Goal: Complete application form: Complete application form

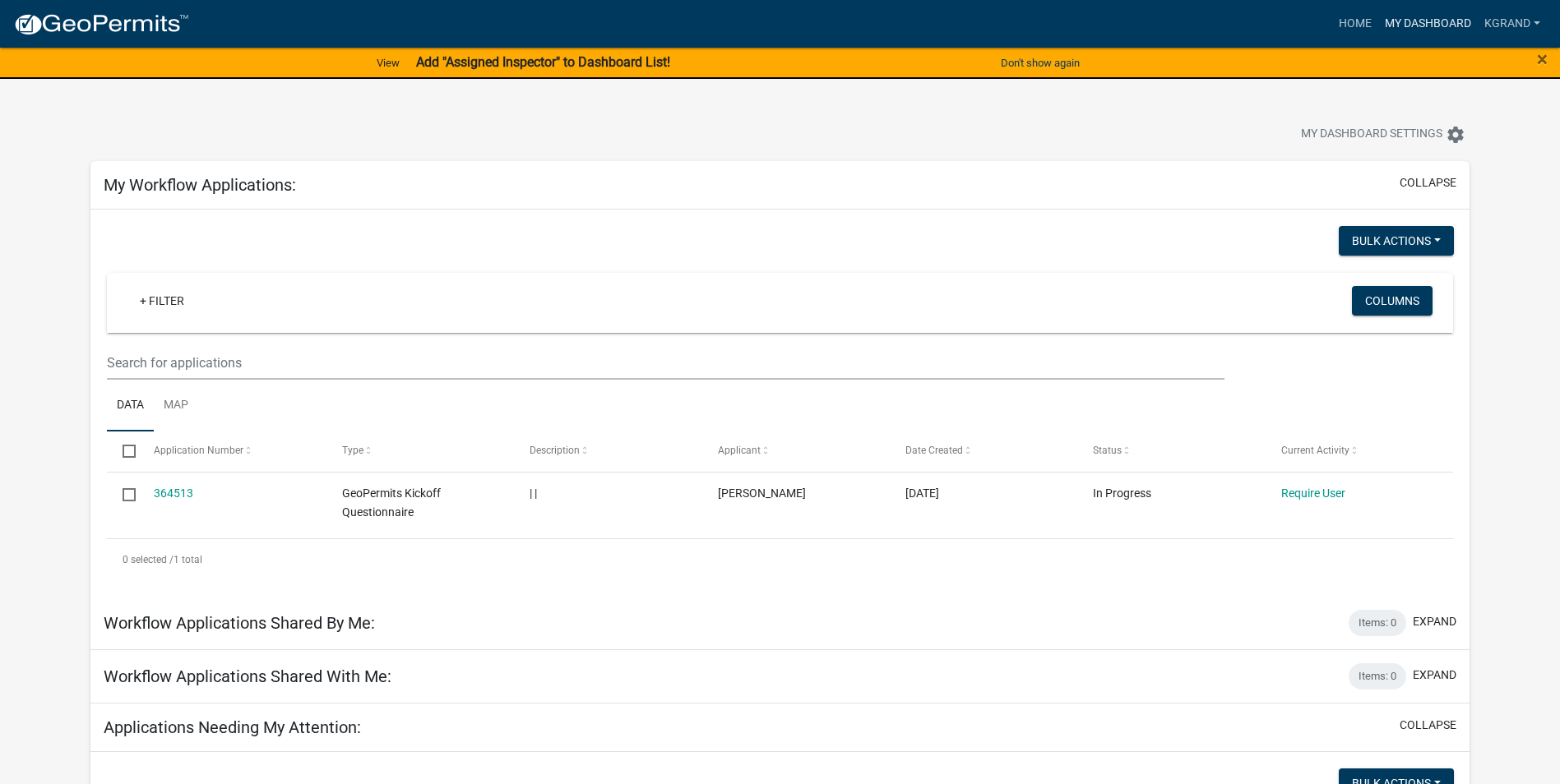
click at [1392, 22] on link "My Dashboard" at bounding box center [1428, 24] width 100 height 31
click at [1416, 19] on link "My Dashboard" at bounding box center [1428, 24] width 100 height 31
click at [1515, 25] on link "KGRAND" at bounding box center [1512, 24] width 69 height 31
click at [1505, 21] on link "KGRAND" at bounding box center [1512, 24] width 69 height 31
click at [1342, 26] on link "Home" at bounding box center [1355, 24] width 46 height 31
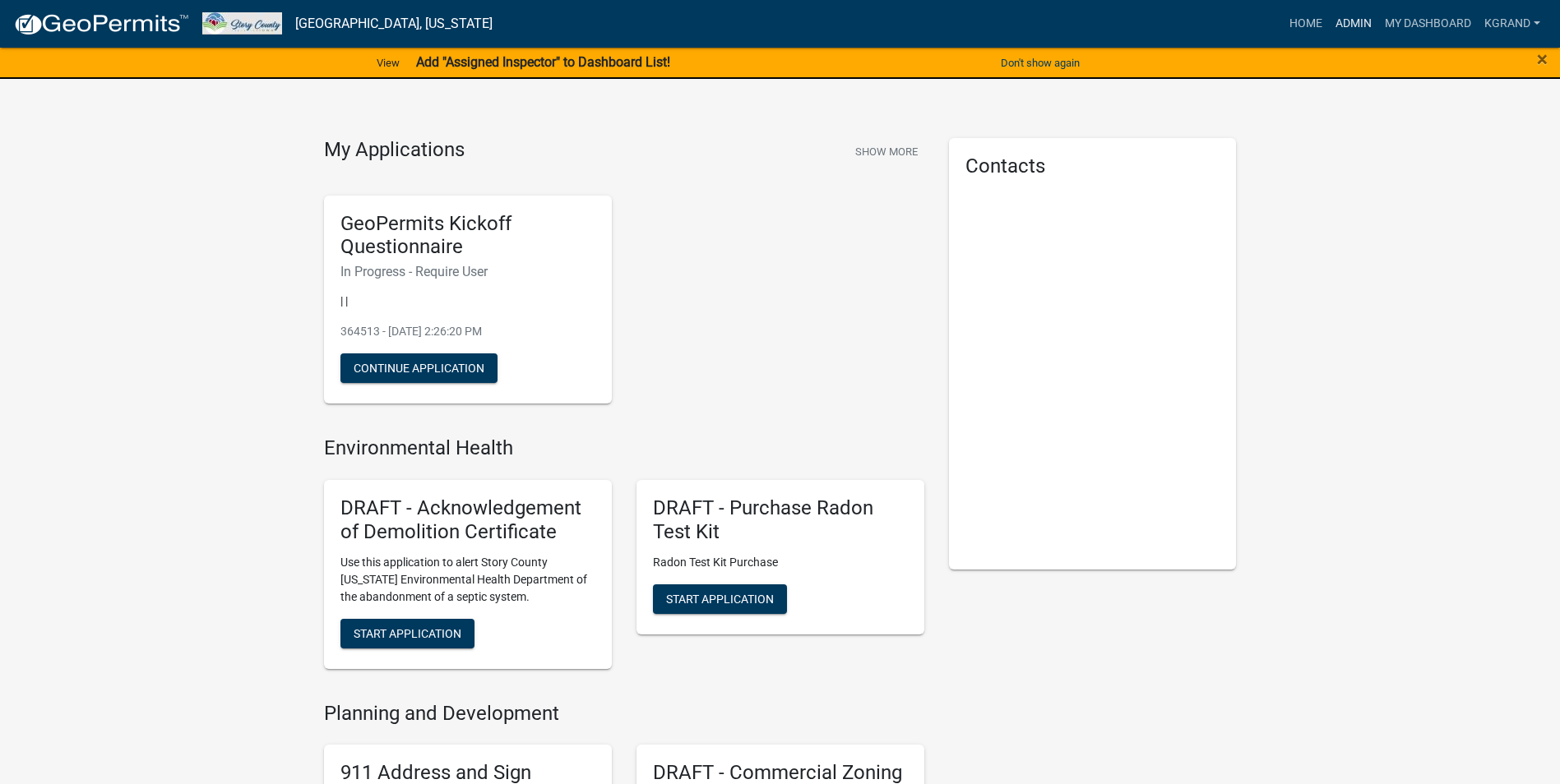
click at [1345, 21] on link "Admin" at bounding box center [1354, 24] width 49 height 31
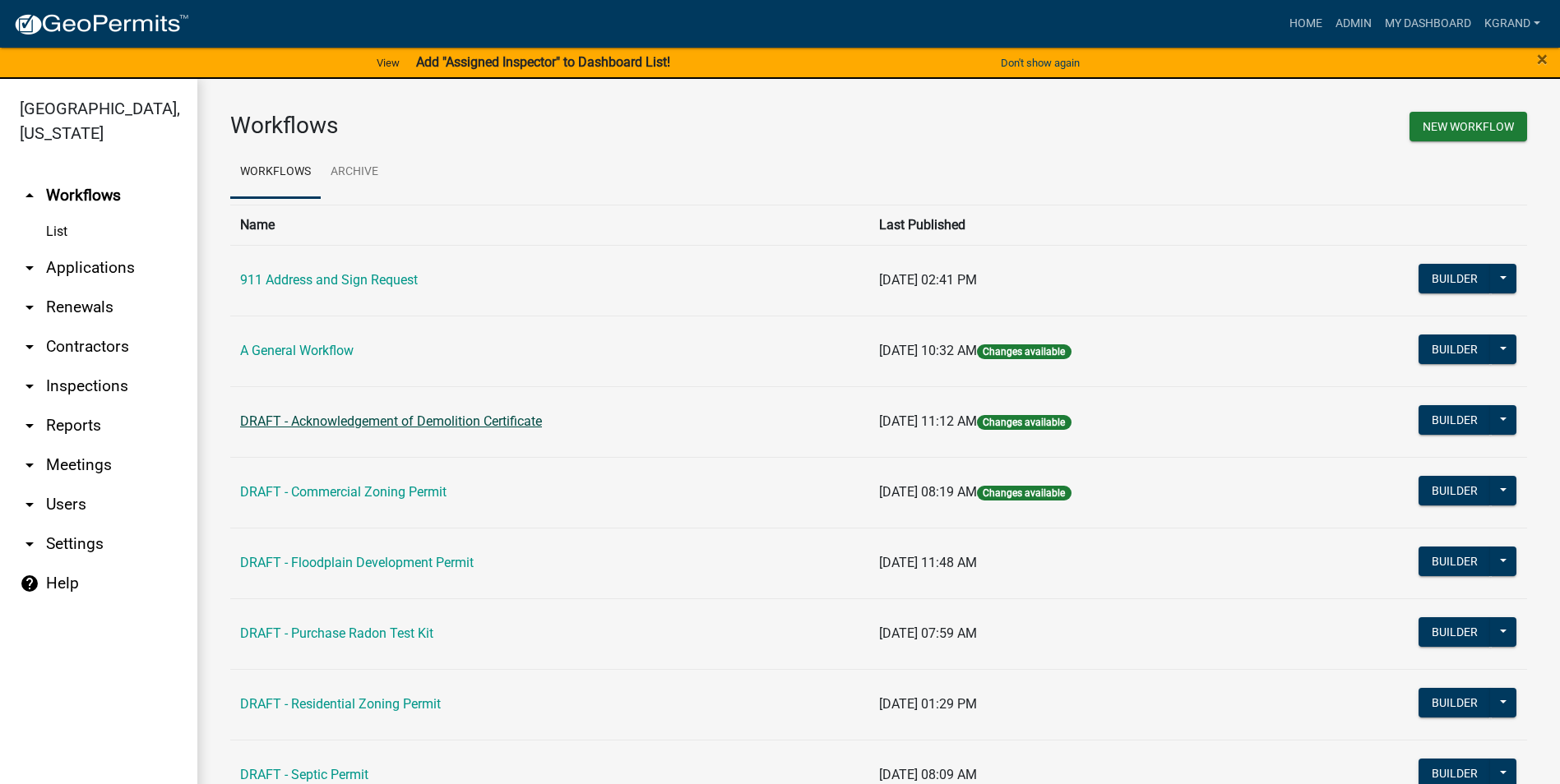
click at [312, 419] on link "DRAFT - Acknowledgement of Demolition Certificate" at bounding box center [391, 421] width 302 height 15
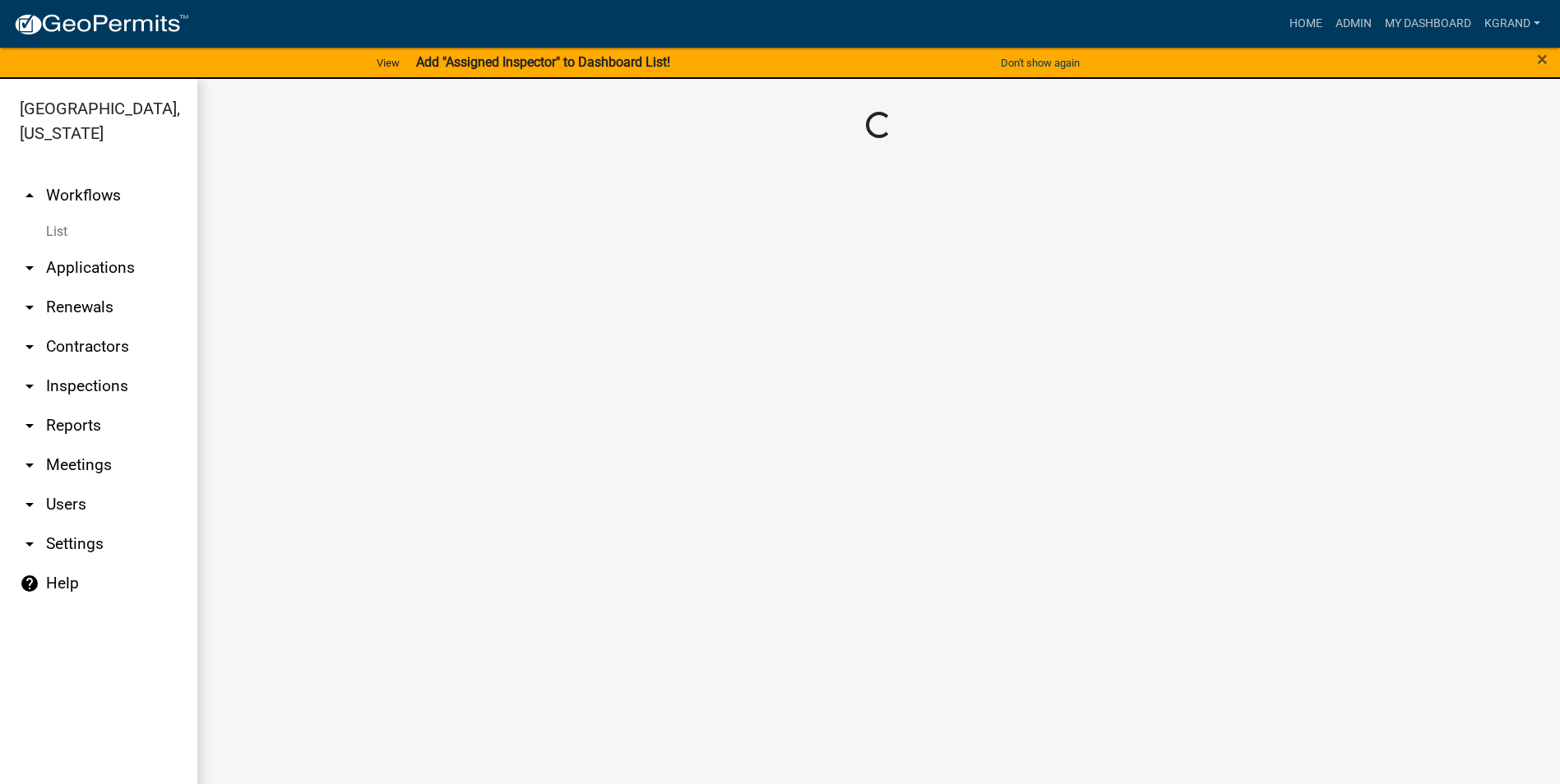
click at [312, 419] on main "Loading..." at bounding box center [879, 442] width 1363 height 725
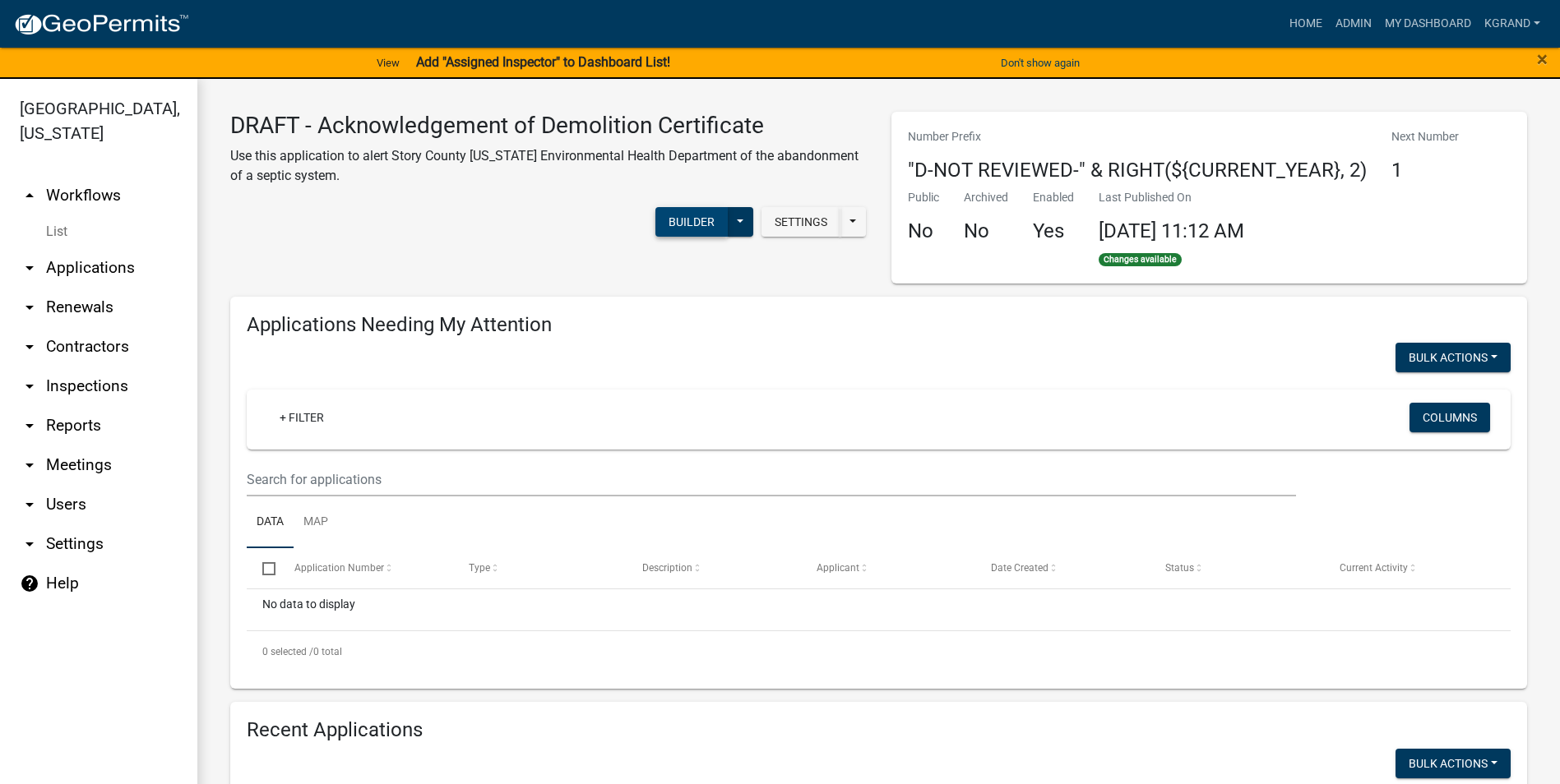
click at [682, 222] on button "Builder" at bounding box center [691, 222] width 73 height 30
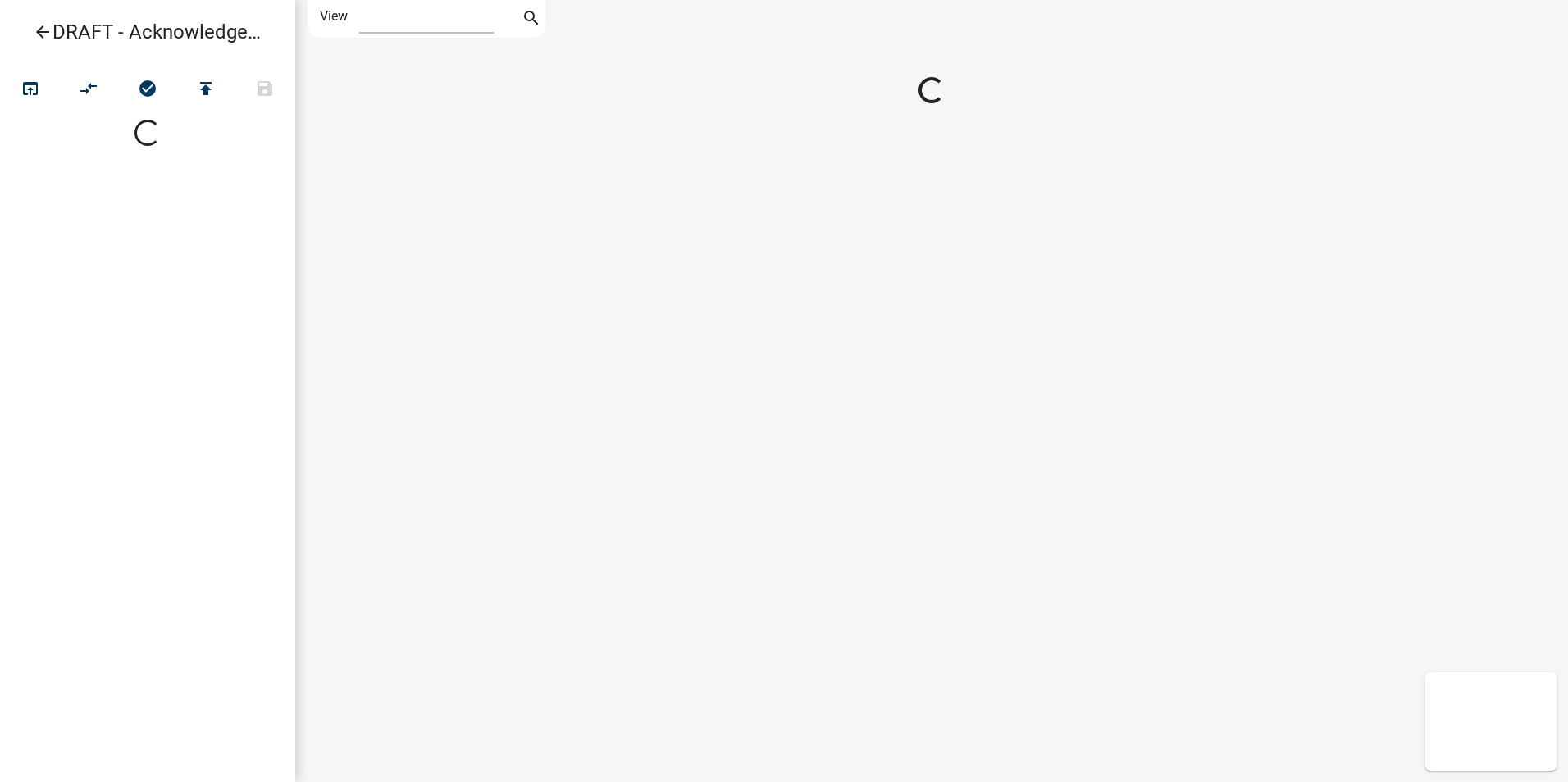
select select "1"
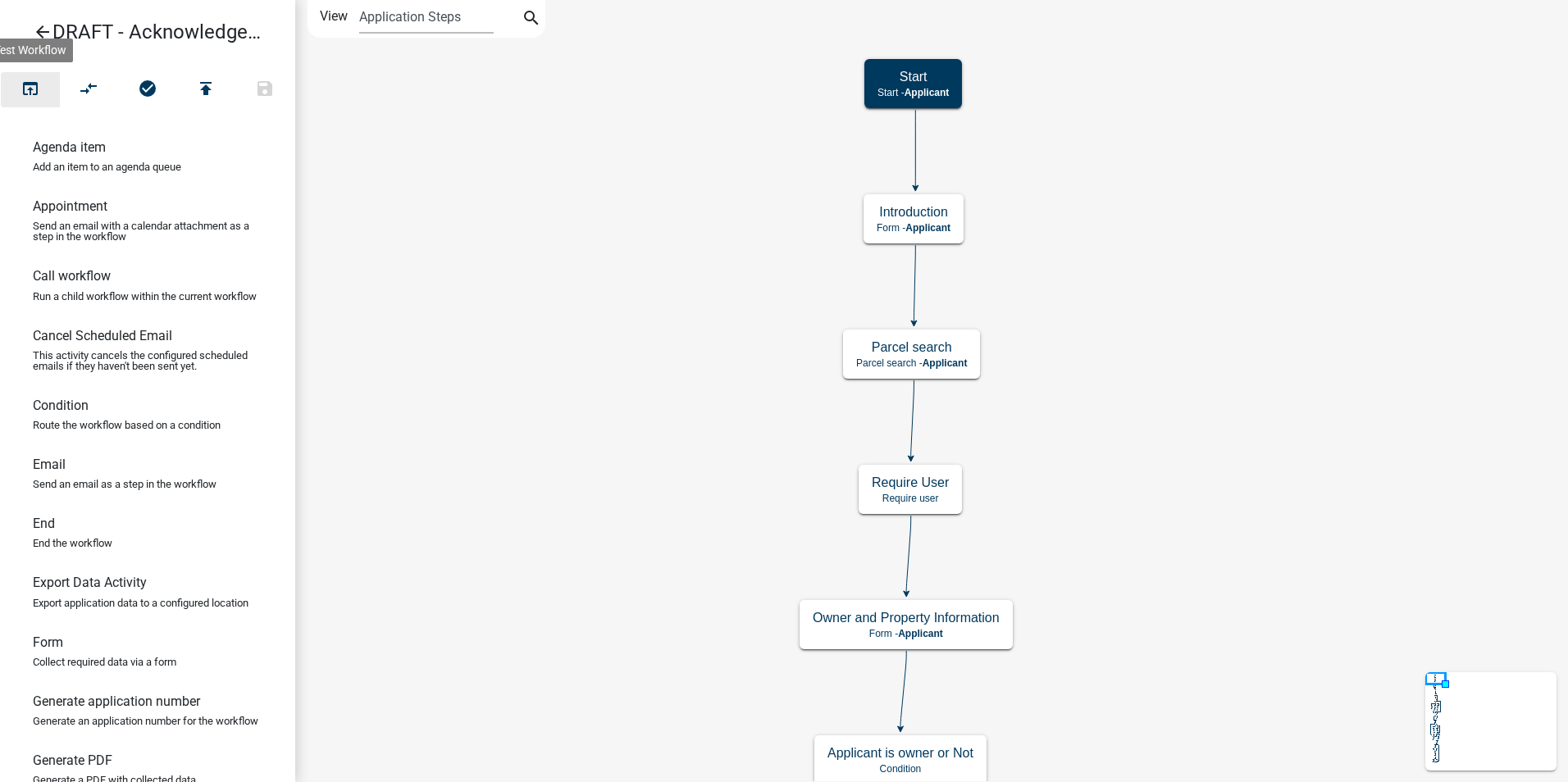
click at [30, 84] on icon "open_in_browser" at bounding box center [31, 90] width 20 height 23
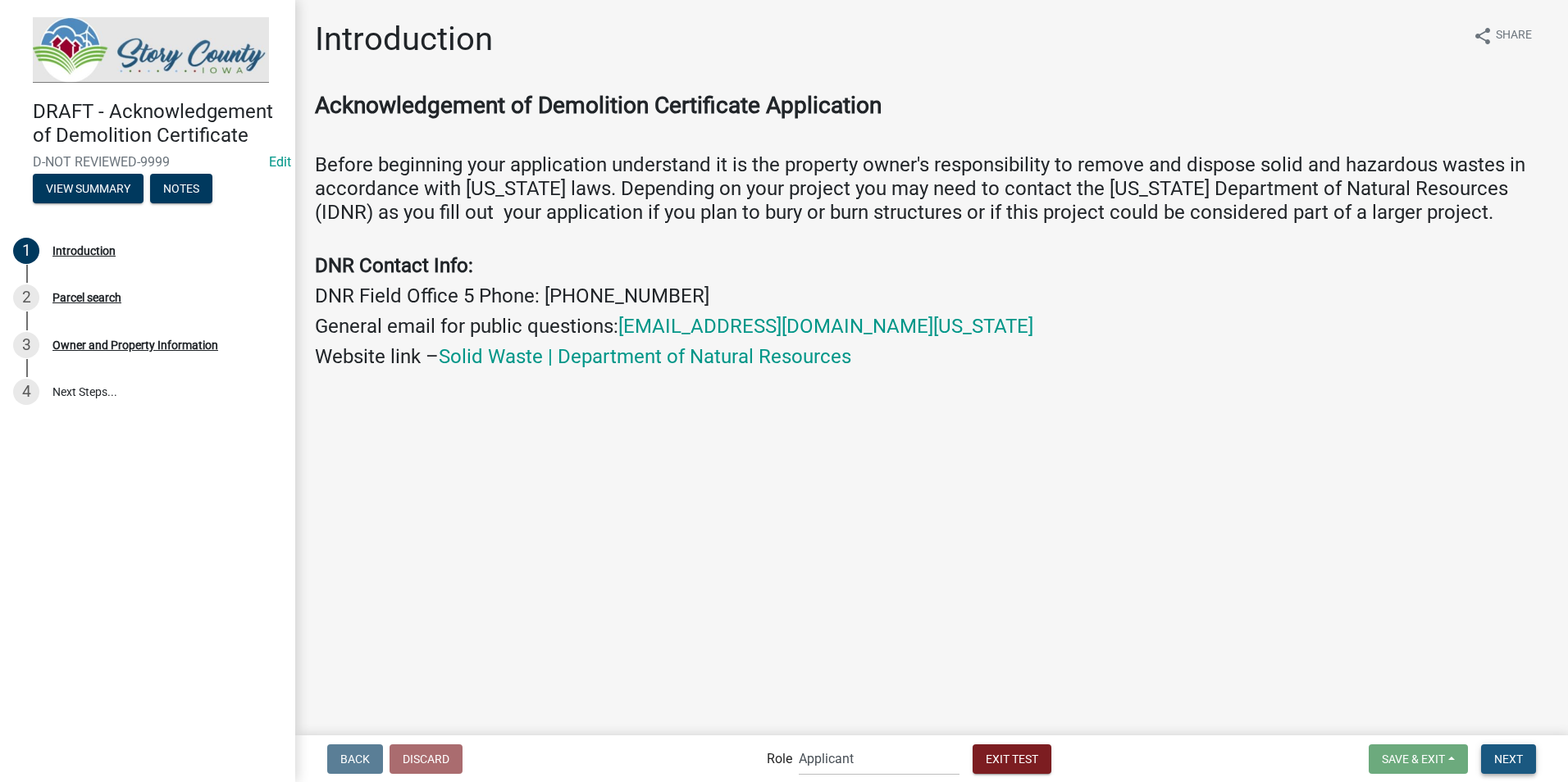
click at [1501, 756] on span "Next" at bounding box center [1509, 758] width 29 height 13
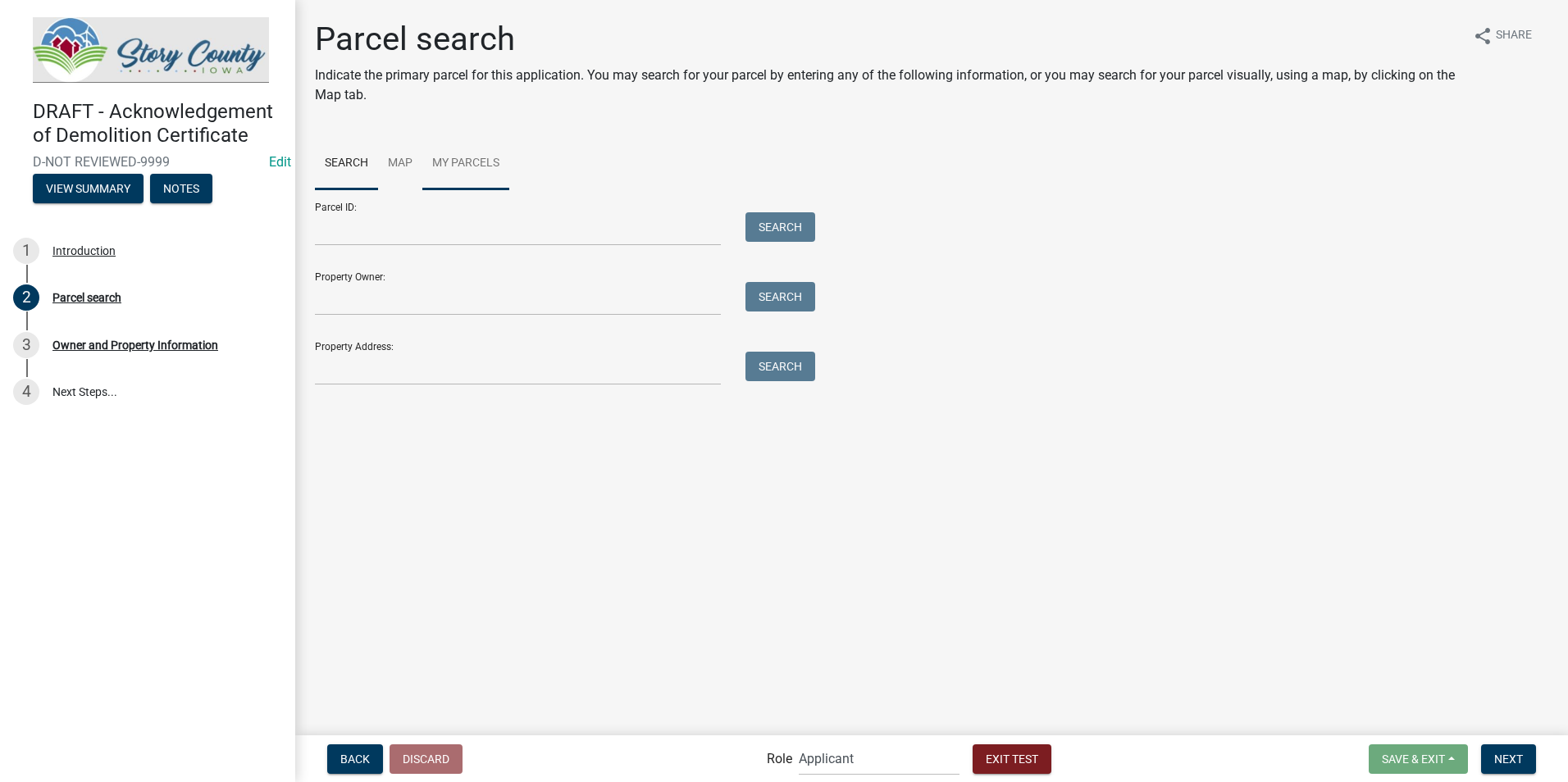
click at [471, 160] on link "My Parcels" at bounding box center [466, 164] width 87 height 53
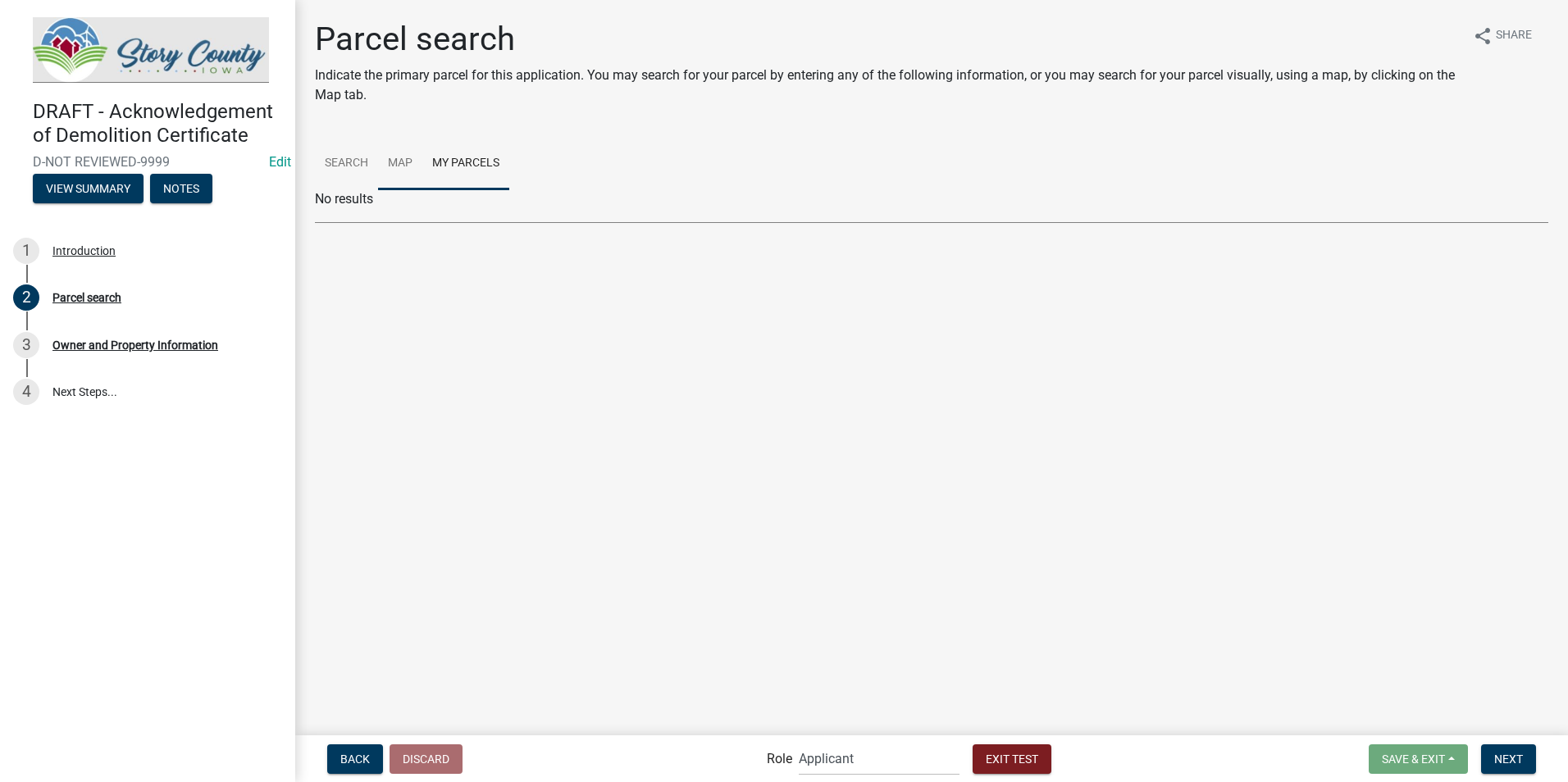
click at [419, 160] on link "Map" at bounding box center [400, 164] width 44 height 53
click at [884, 597] on div at bounding box center [932, 394] width 1234 height 410
click at [354, 156] on link "Search" at bounding box center [347, 164] width 63 height 53
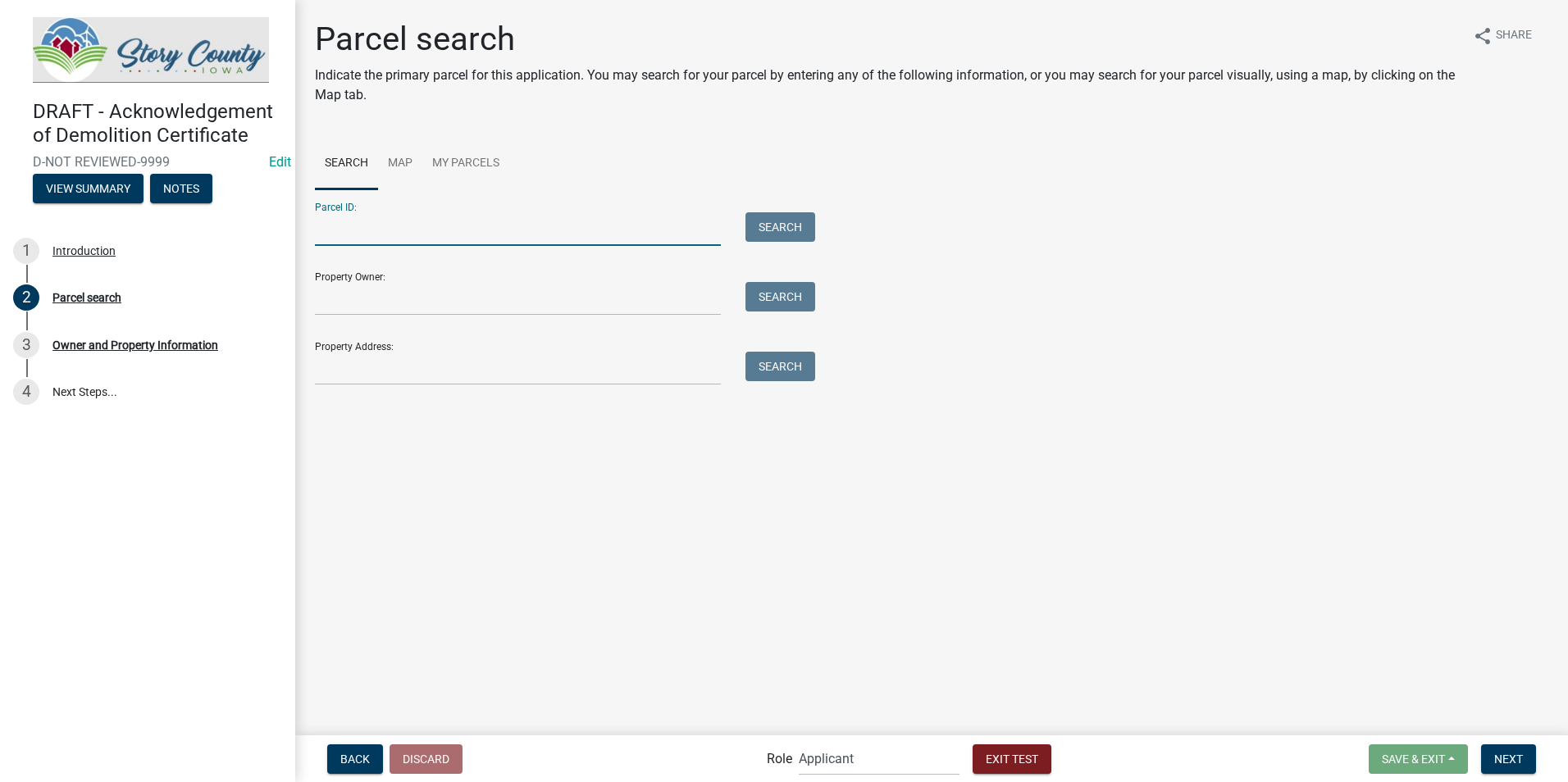
click at [345, 232] on input "Parcel ID:" at bounding box center [518, 228] width 406 height 34
paste input "0632400400"
type input "0632400400"
click at [784, 229] on button "Search" at bounding box center [780, 227] width 70 height 30
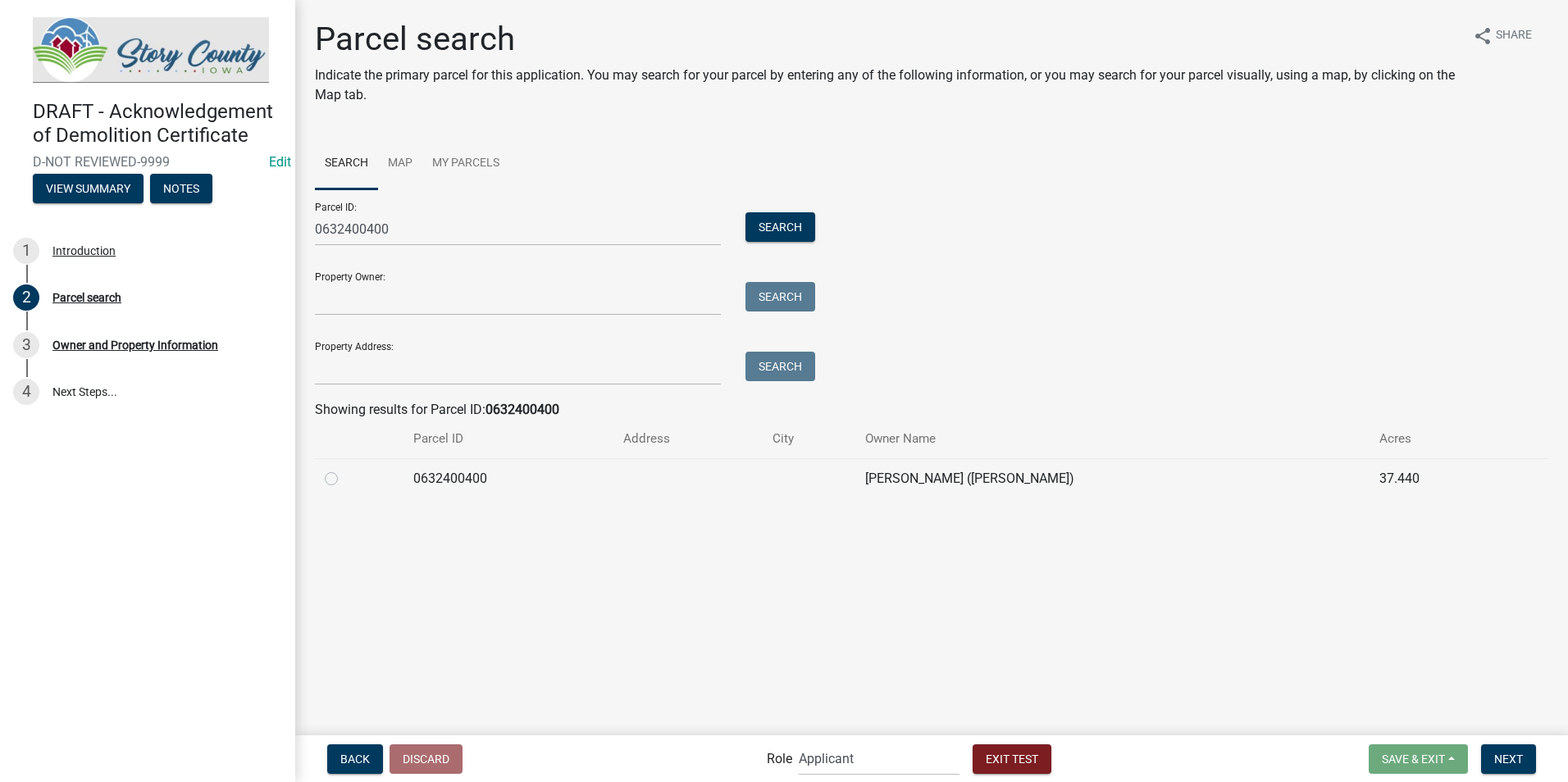
click at [324, 485] on td at bounding box center [360, 478] width 89 height 40
click at [344, 469] on label at bounding box center [344, 469] width 0 height 0
click at [344, 479] on input "radio" at bounding box center [350, 475] width 11 height 11
radio input "true"
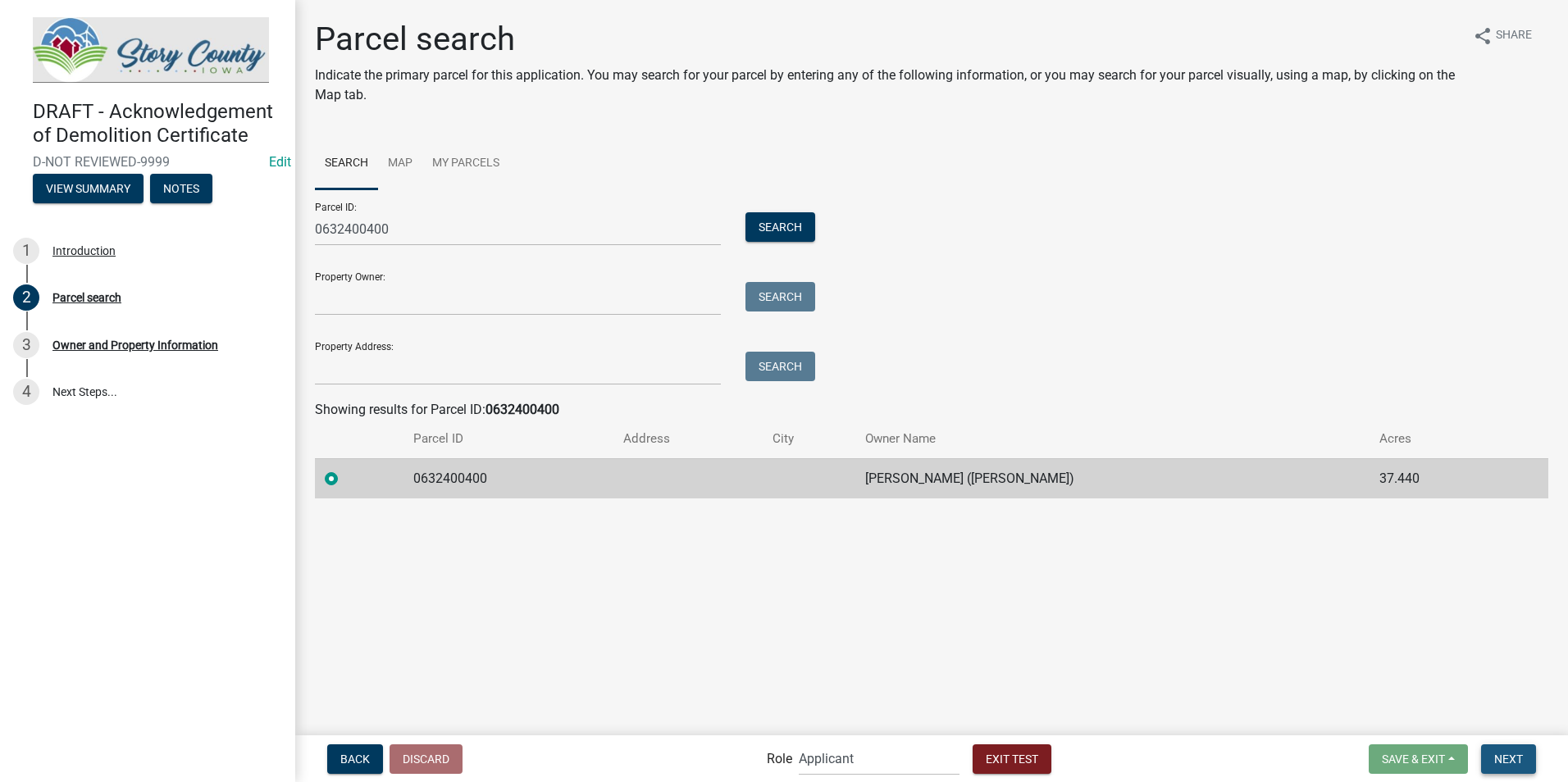
click at [1518, 755] on span "Next" at bounding box center [1509, 758] width 29 height 13
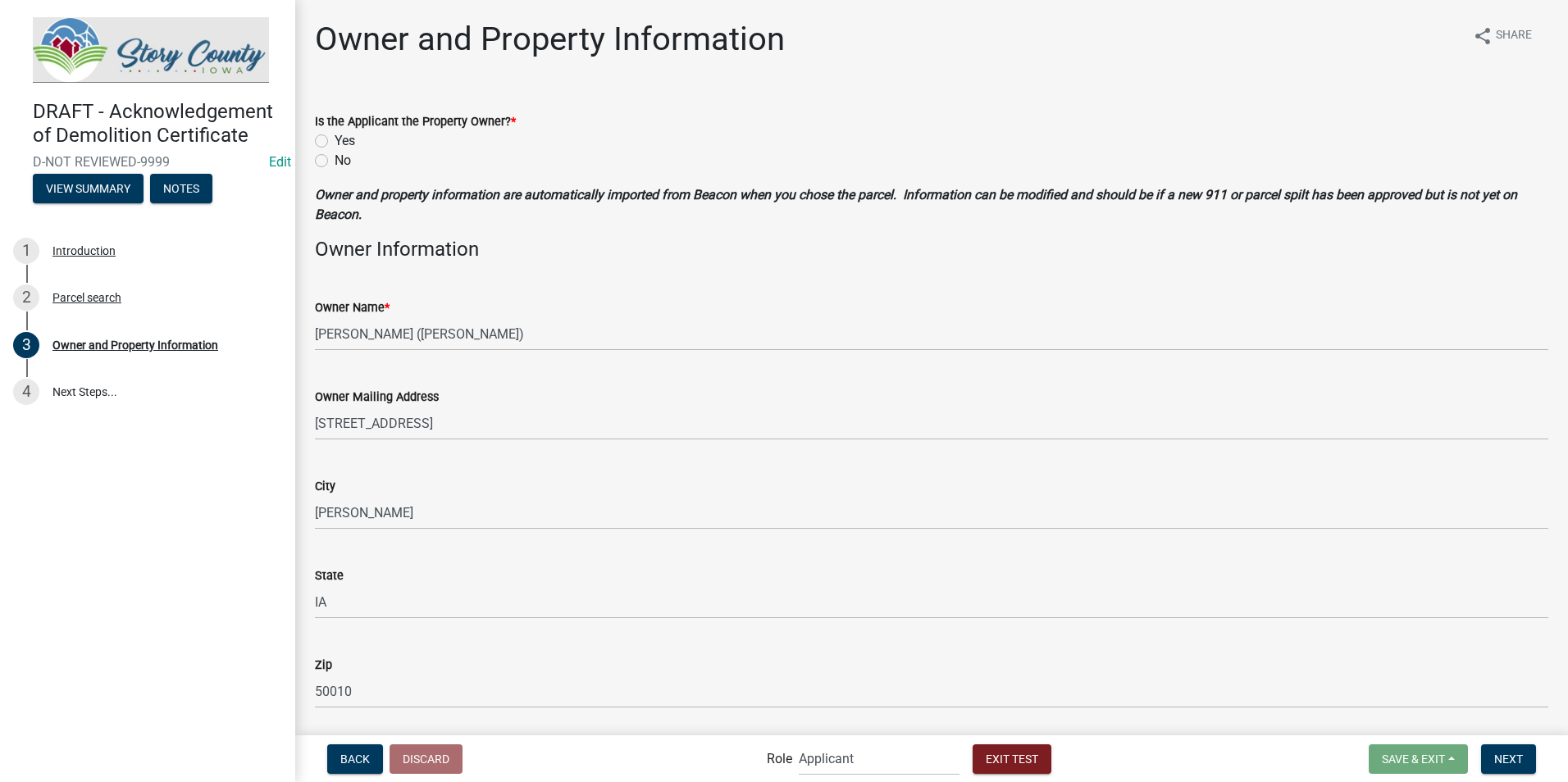
click at [334, 159] on label "No" at bounding box center [343, 161] width 16 height 20
click at [334, 159] on input "No" at bounding box center [340, 157] width 11 height 11
radio input "true"
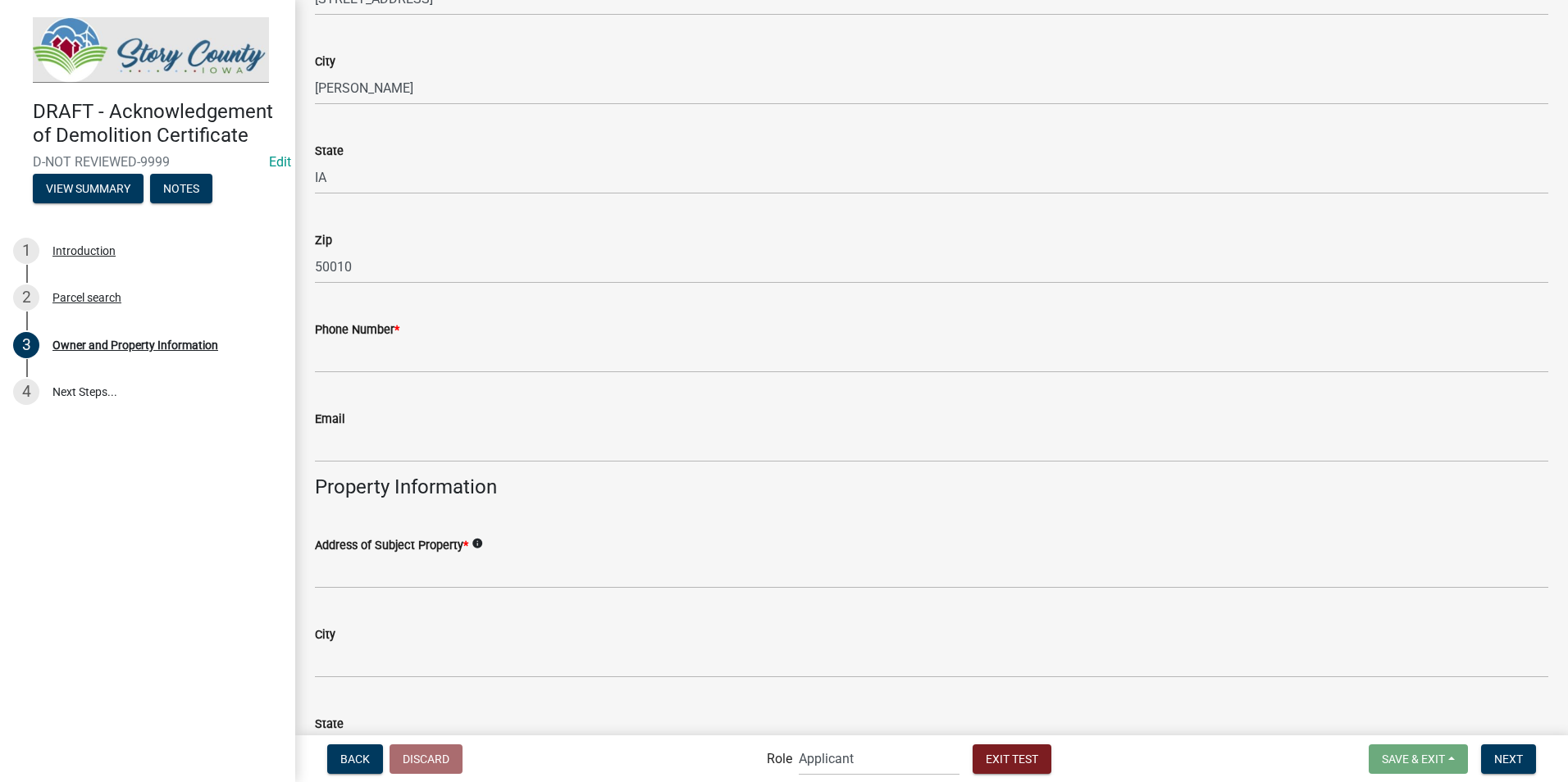
scroll to position [410, 0]
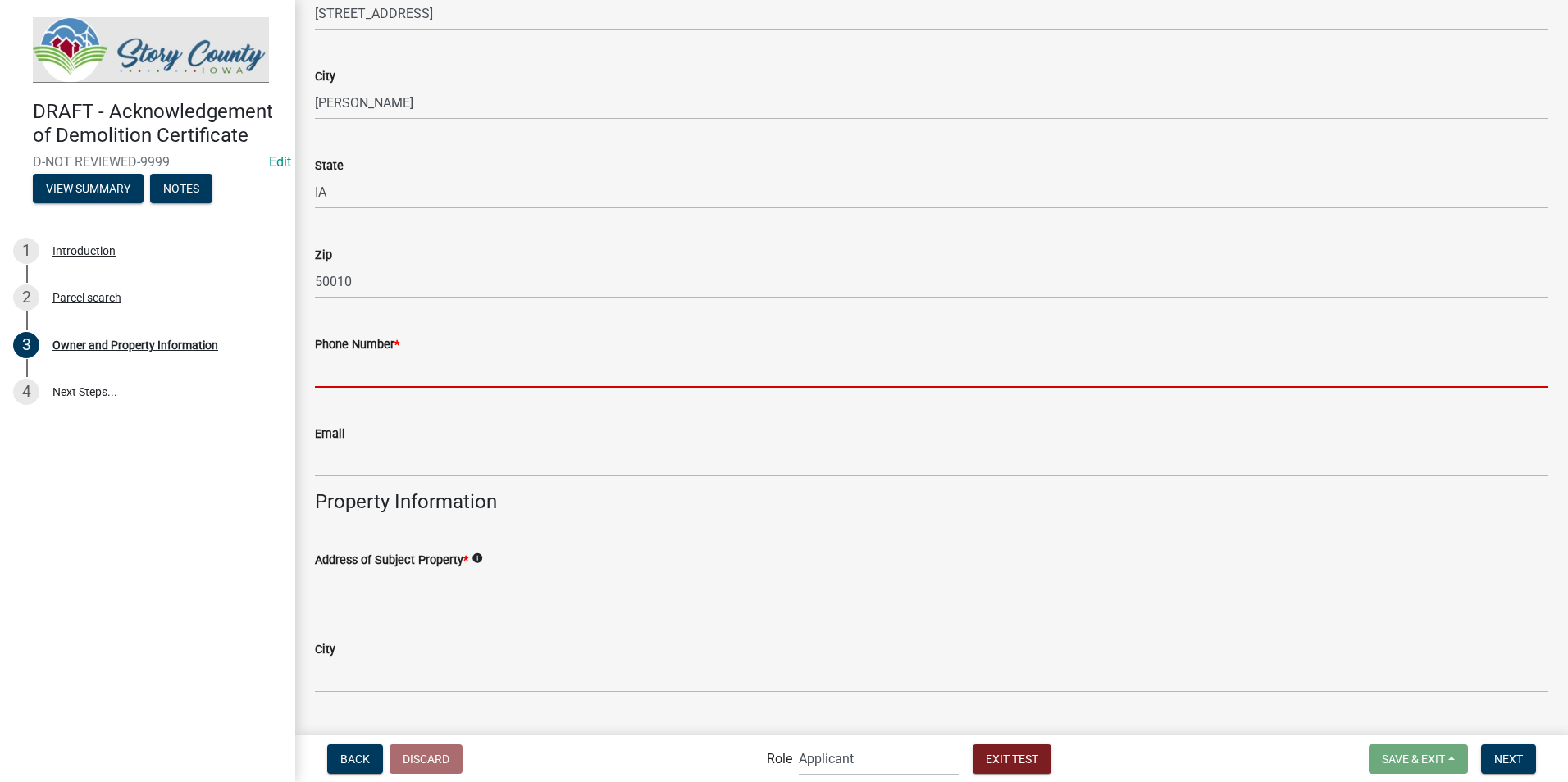
click at [463, 383] on input "Phone Number *" at bounding box center [932, 371] width 1234 height 34
type input "5153827241"
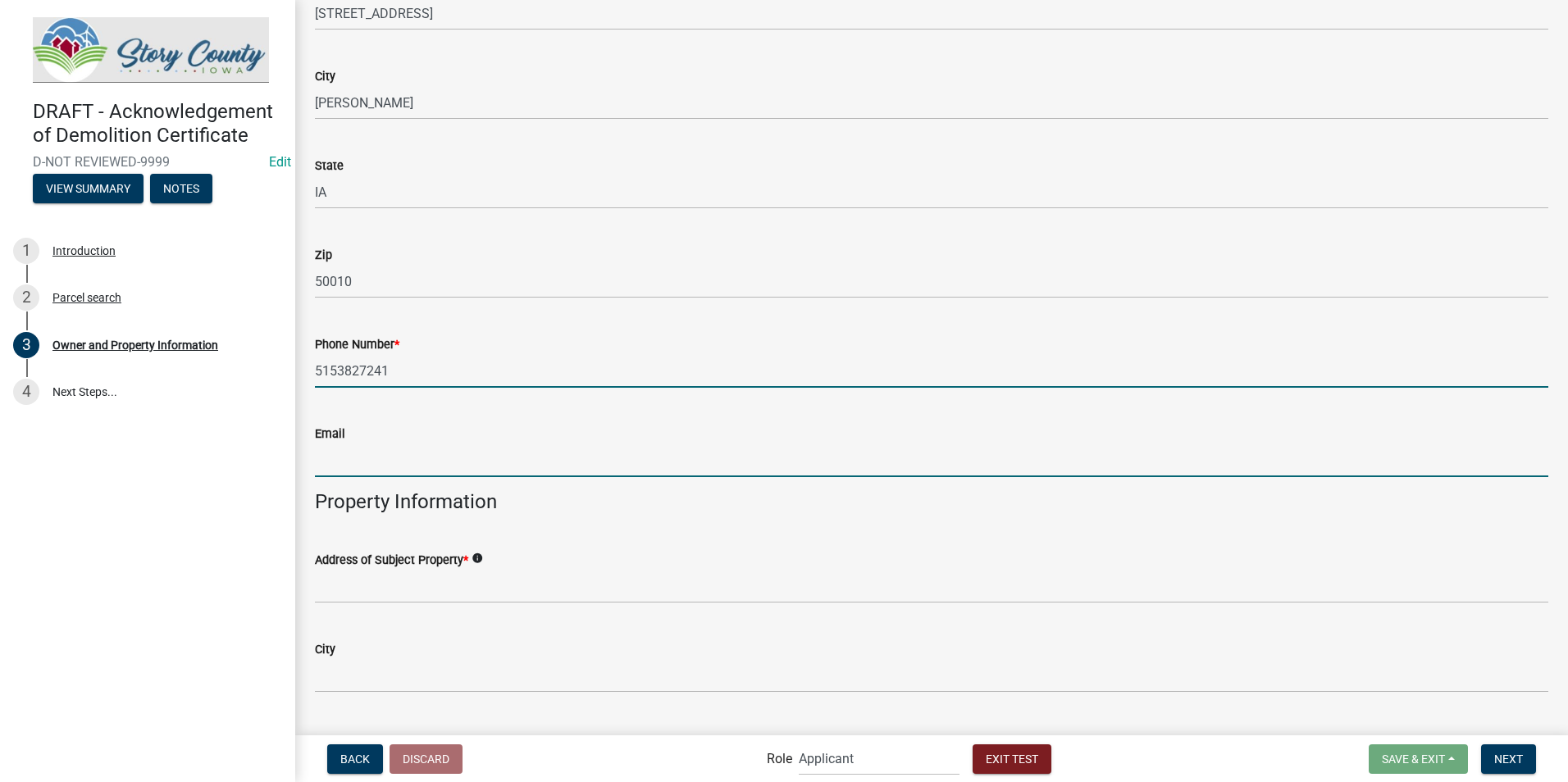
type input "[EMAIL_ADDRESS][DOMAIN_NAME]"
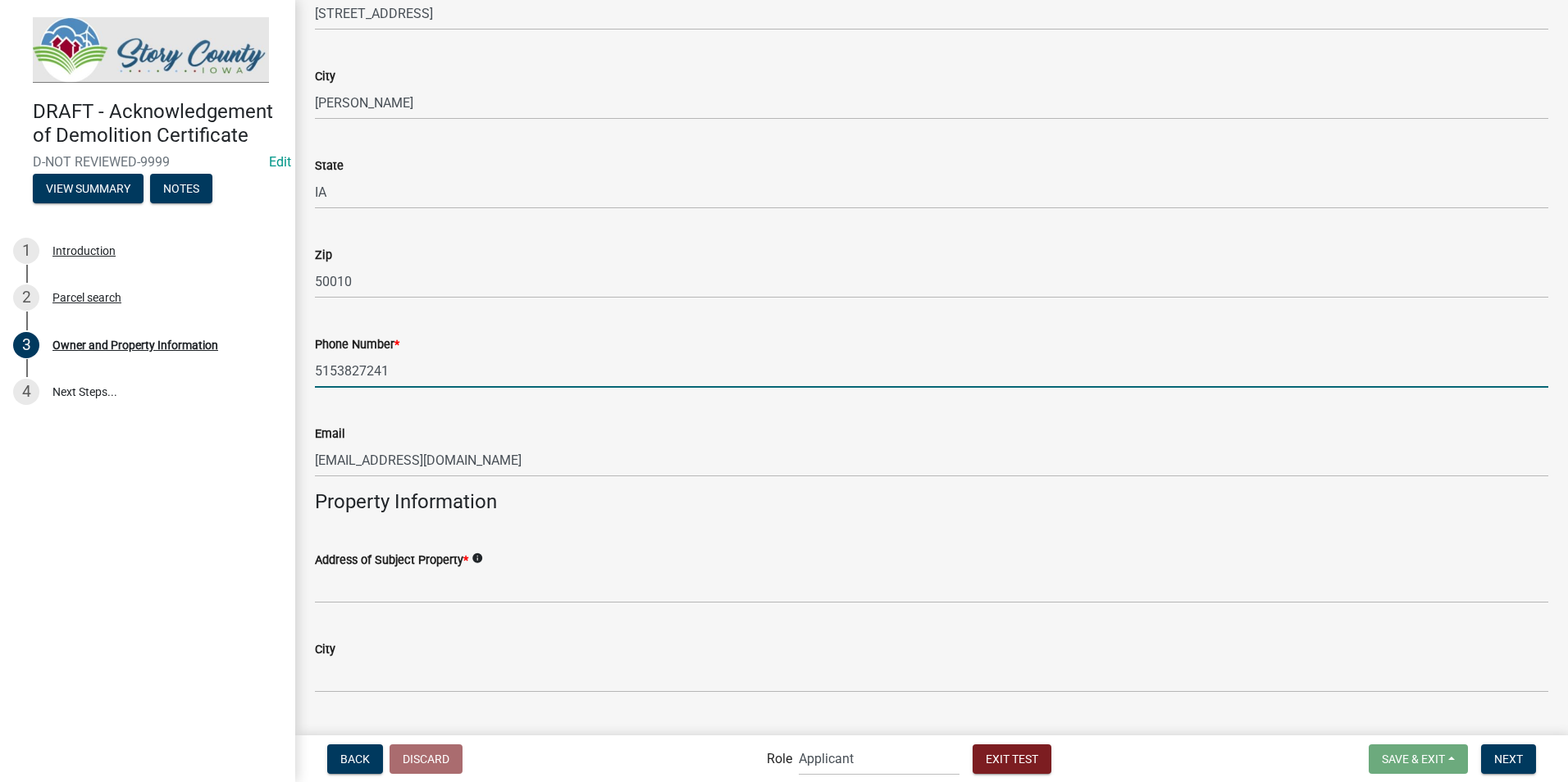
type input "3099121038"
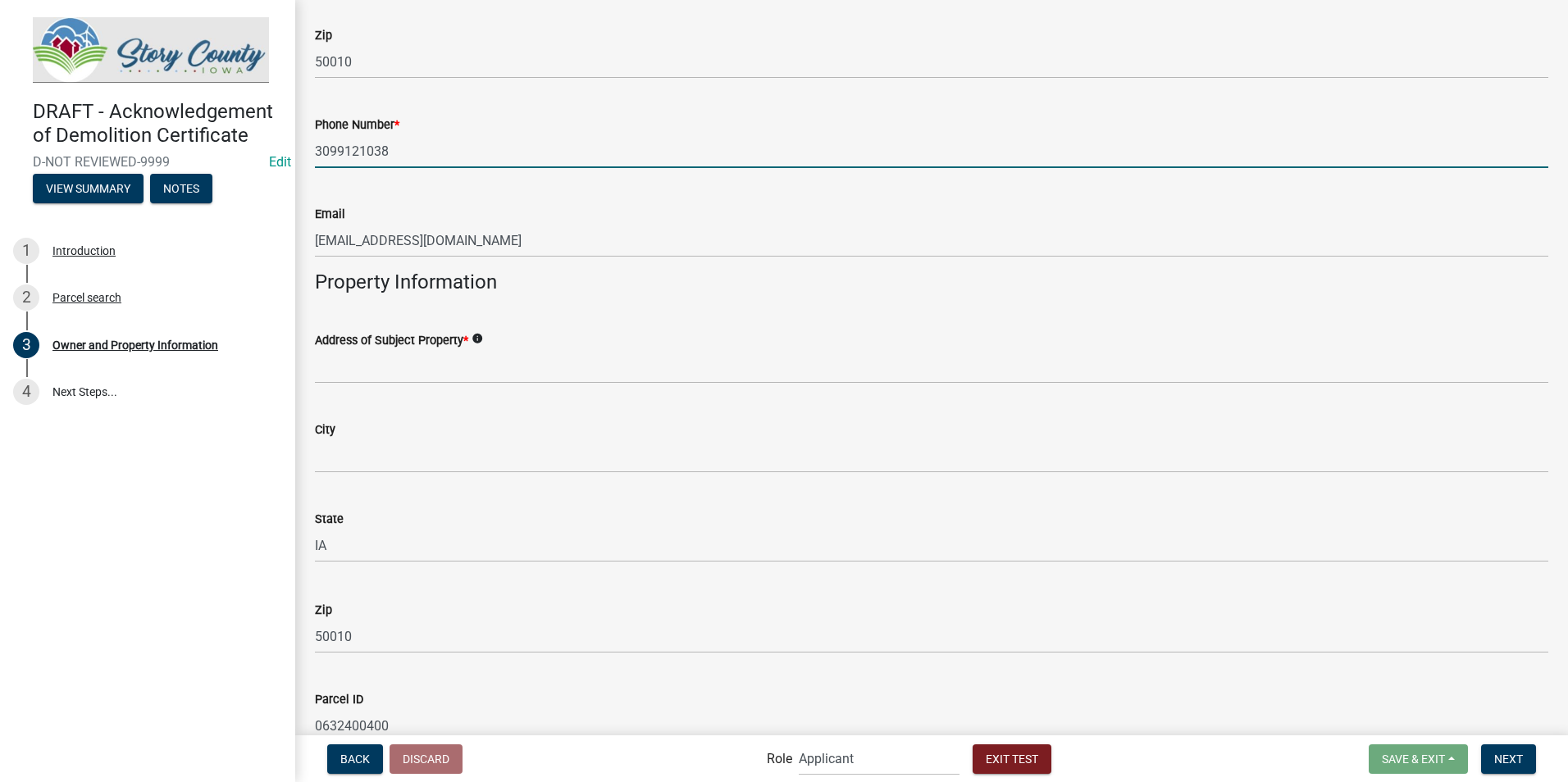
scroll to position [656, 0]
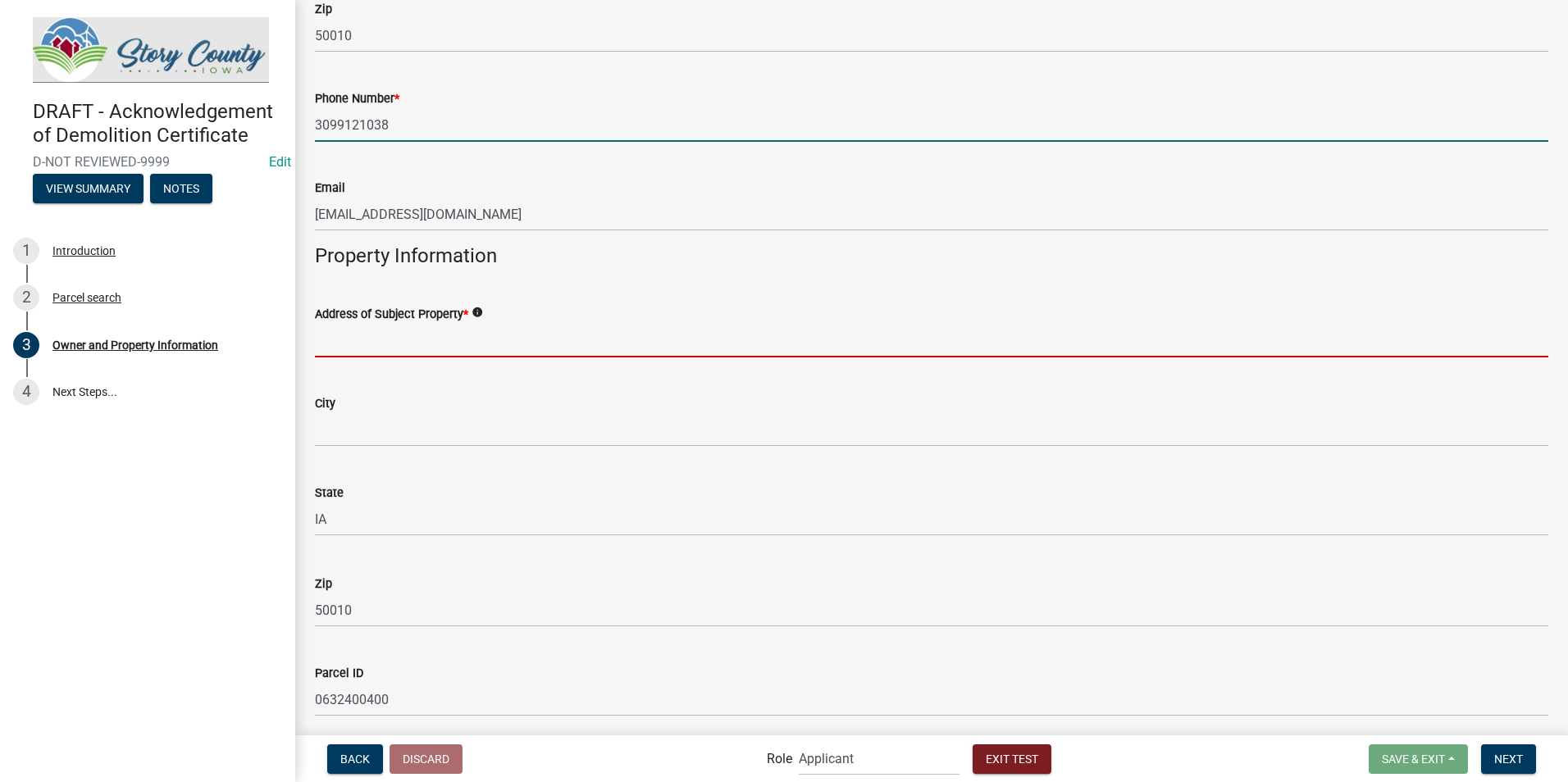
click at [473, 340] on input "Address of Subject Property *" at bounding box center [932, 340] width 1234 height 34
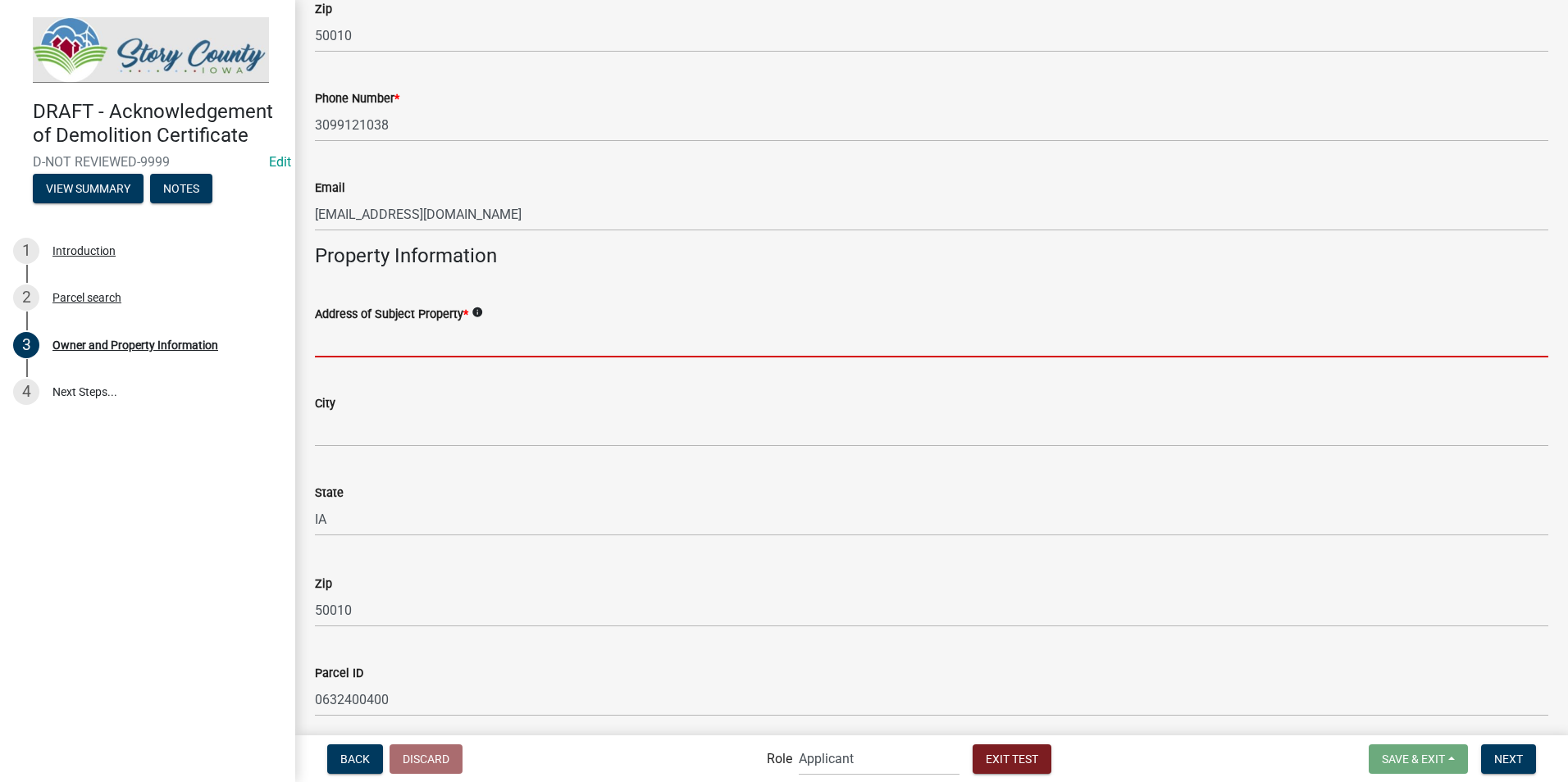
click at [434, 350] on input "Address of Subject Property *" at bounding box center [932, 340] width 1234 height 34
click at [353, 344] on input "Address of Subject Property *" at bounding box center [932, 340] width 1234 height 34
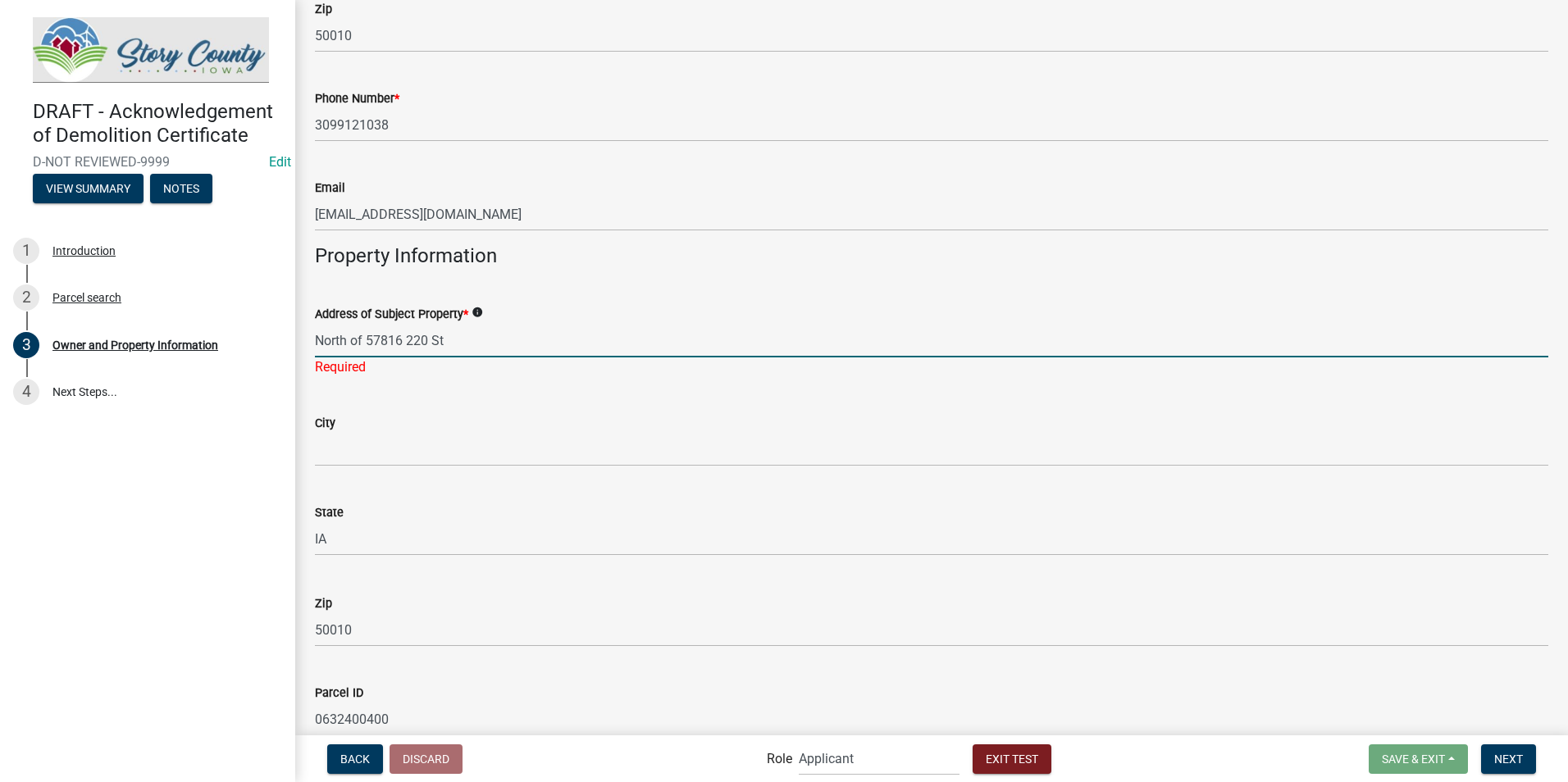
click at [318, 336] on input "North of 57816 220 St" at bounding box center [932, 340] width 1234 height 34
type input "no 911 - North of 57816 220 St"
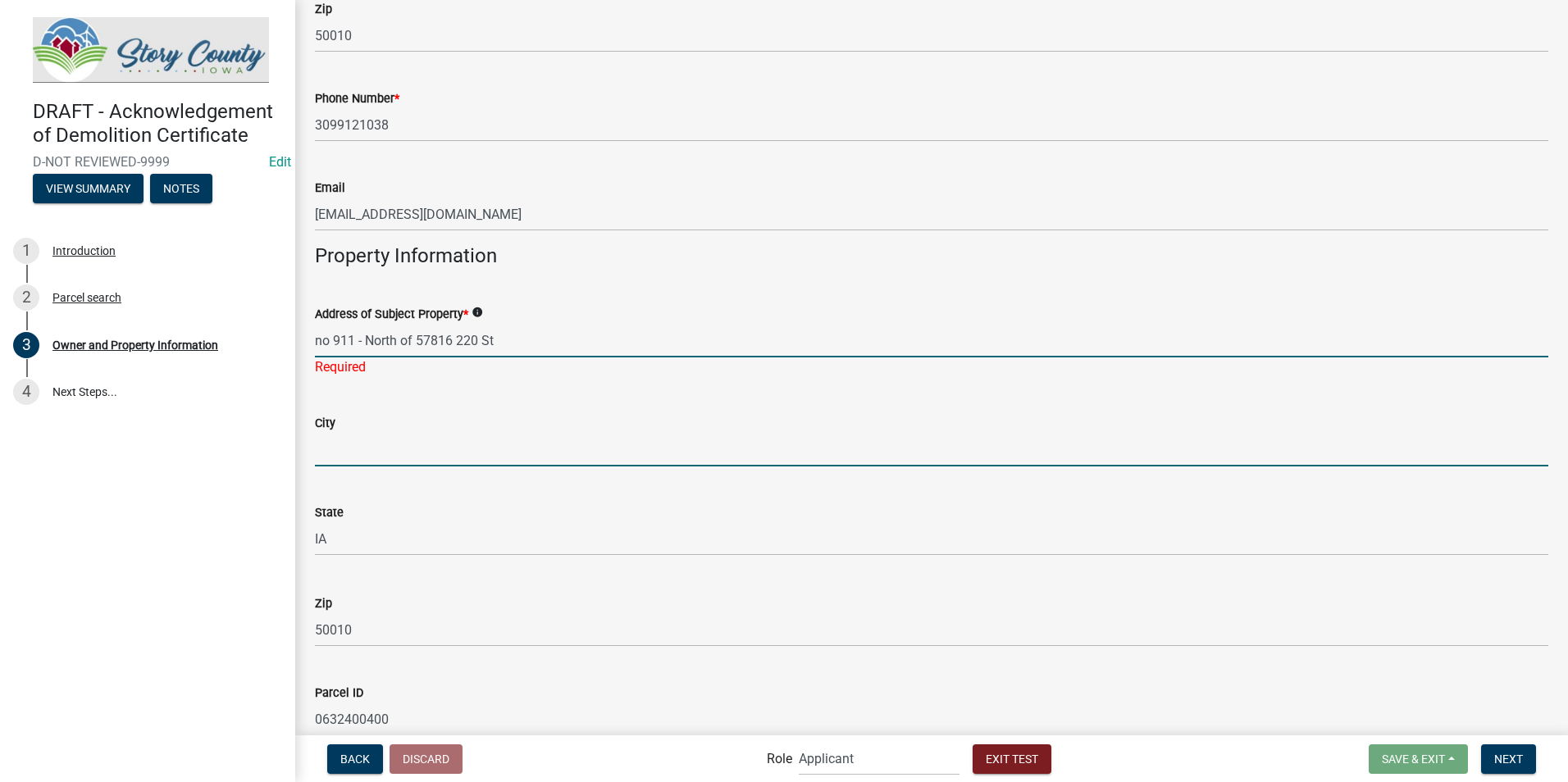
click at [351, 459] on wm-data-entity-input-list "Is the Applicant the Property Owner? * Yes No Owner and property information ar…" at bounding box center [932, 181] width 1234 height 1492
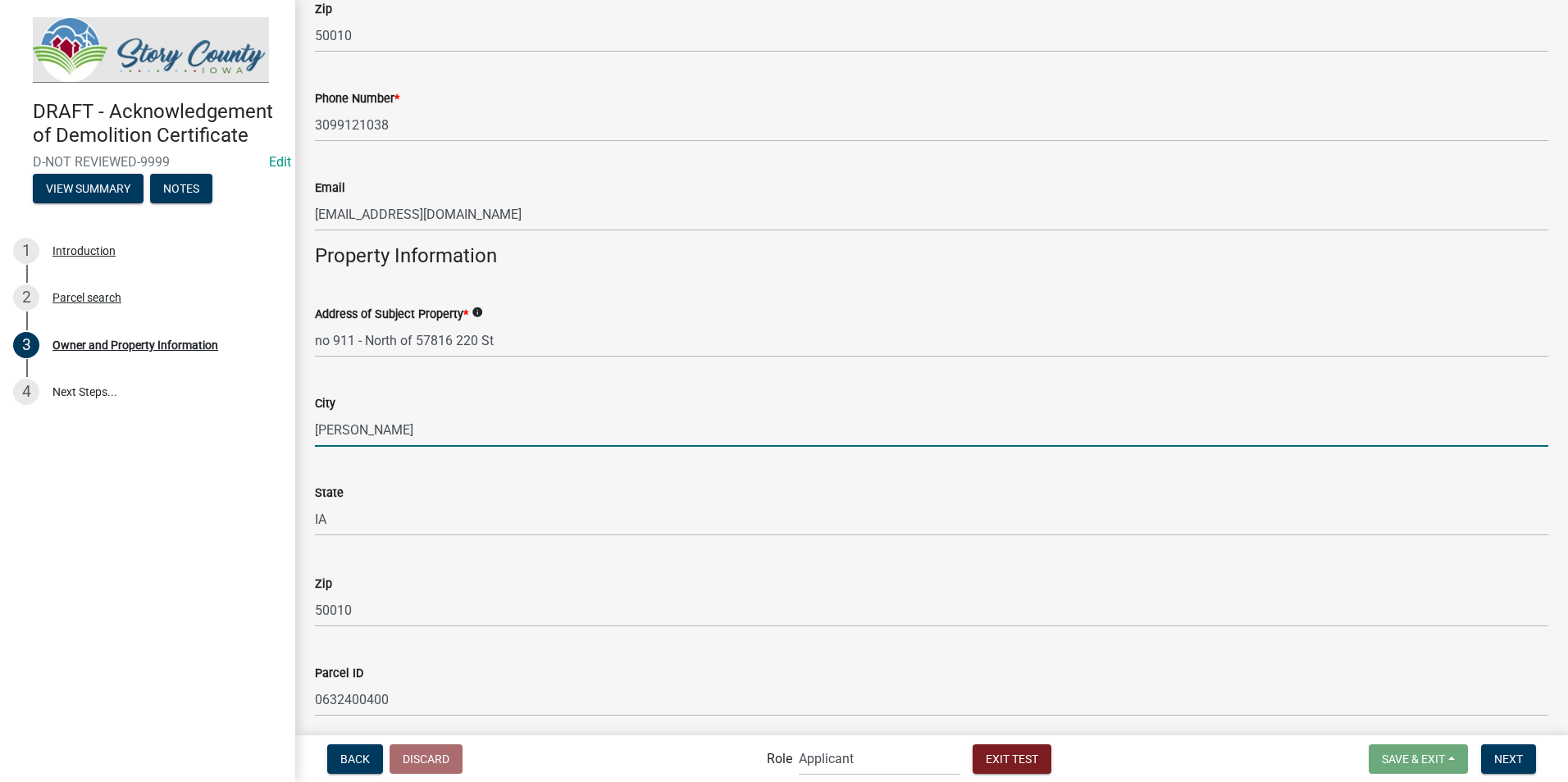
type input "[PERSON_NAME]"
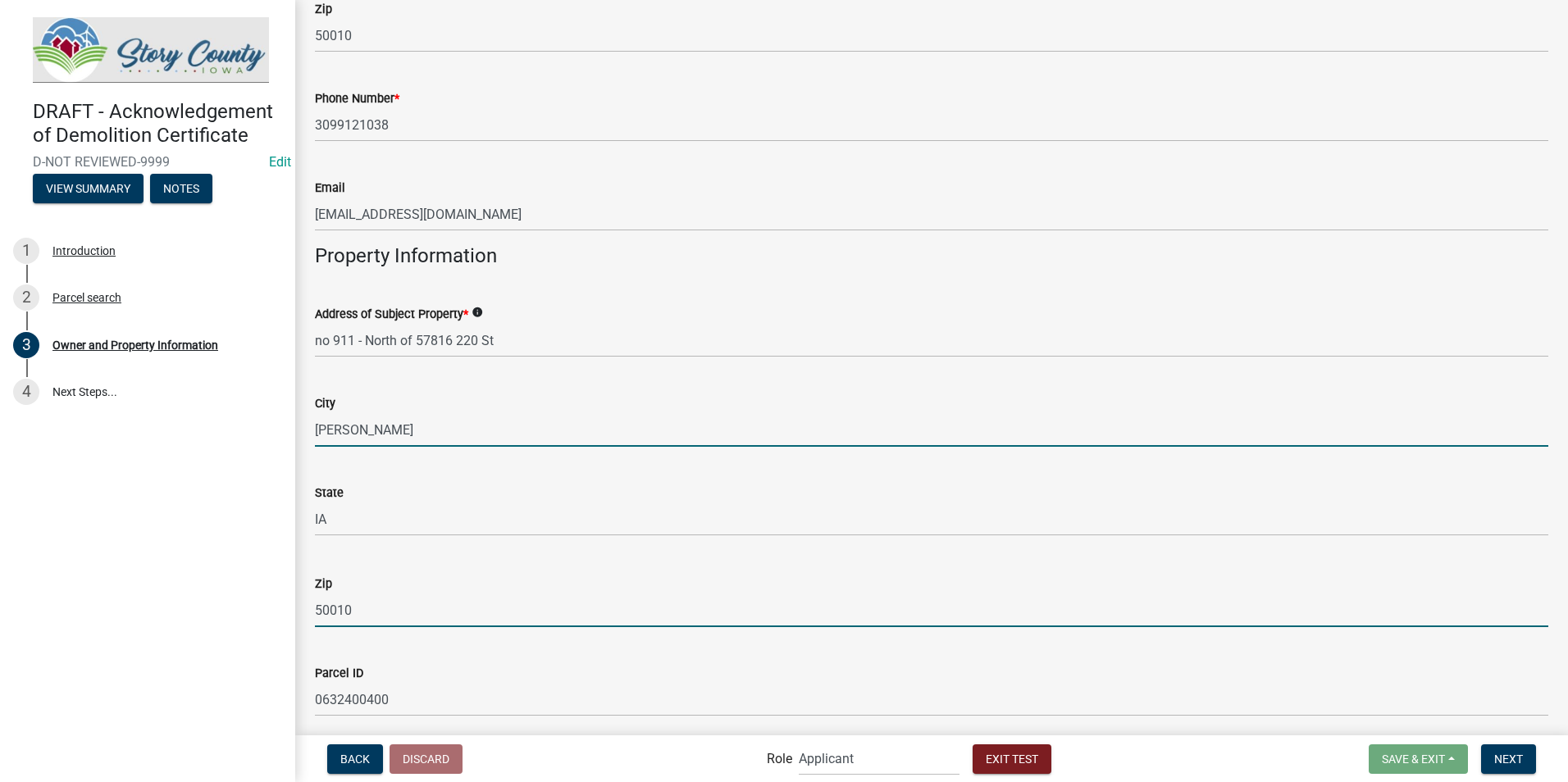
click at [365, 53] on input "50010" at bounding box center [932, 35] width 1234 height 34
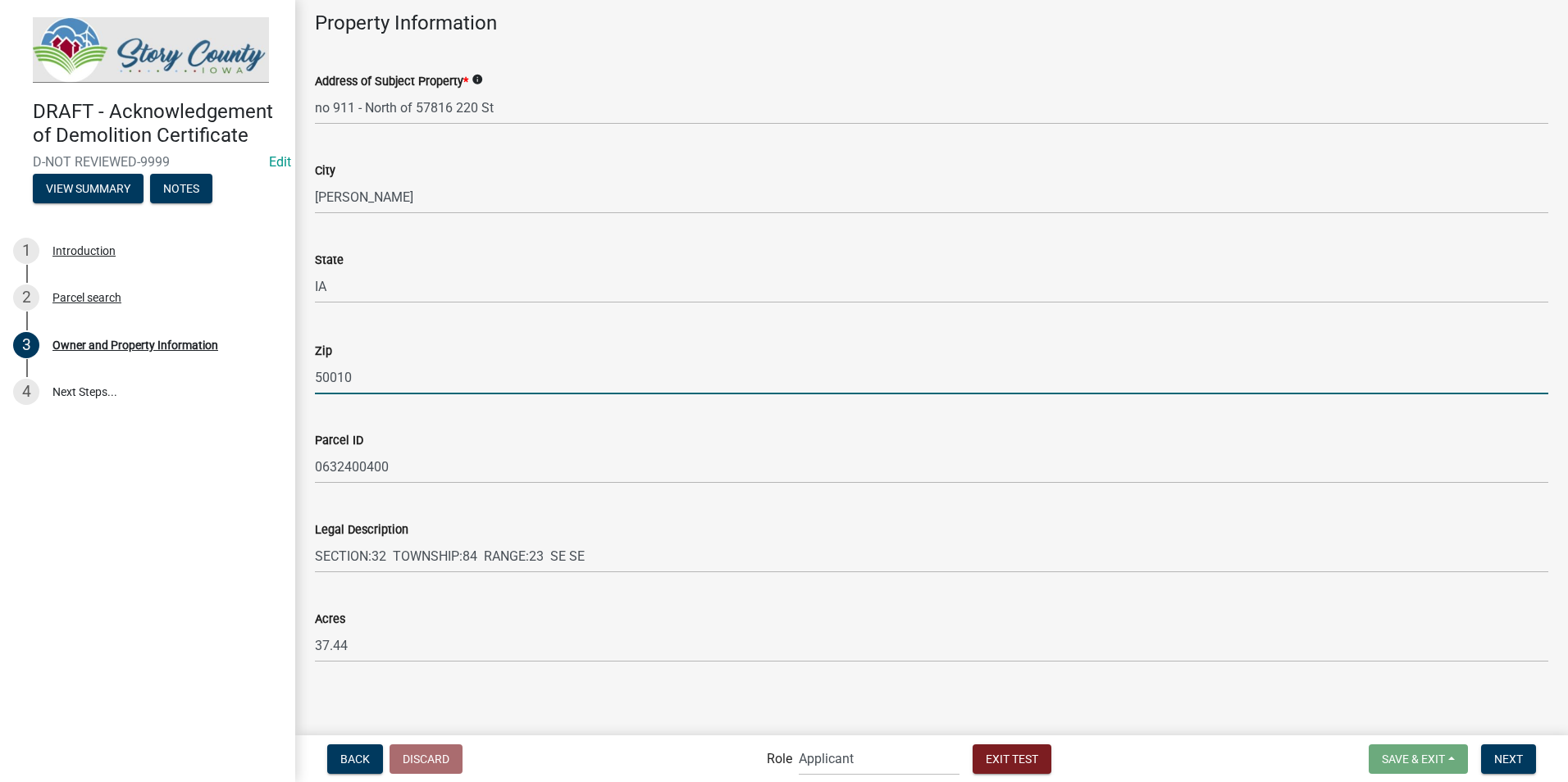
scroll to position [895, 0]
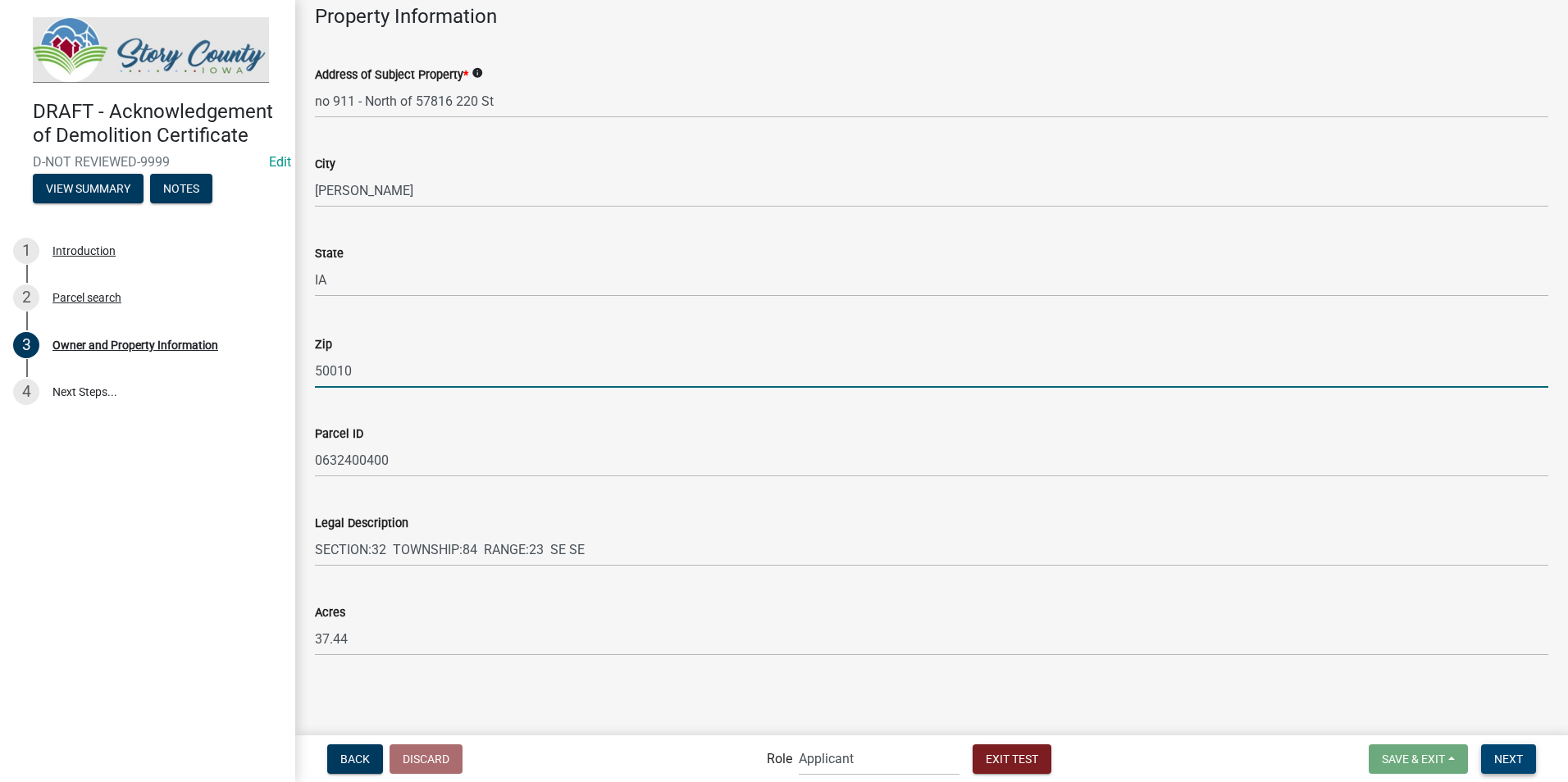
click at [1491, 753] on button "Next" at bounding box center [1509, 759] width 55 height 30
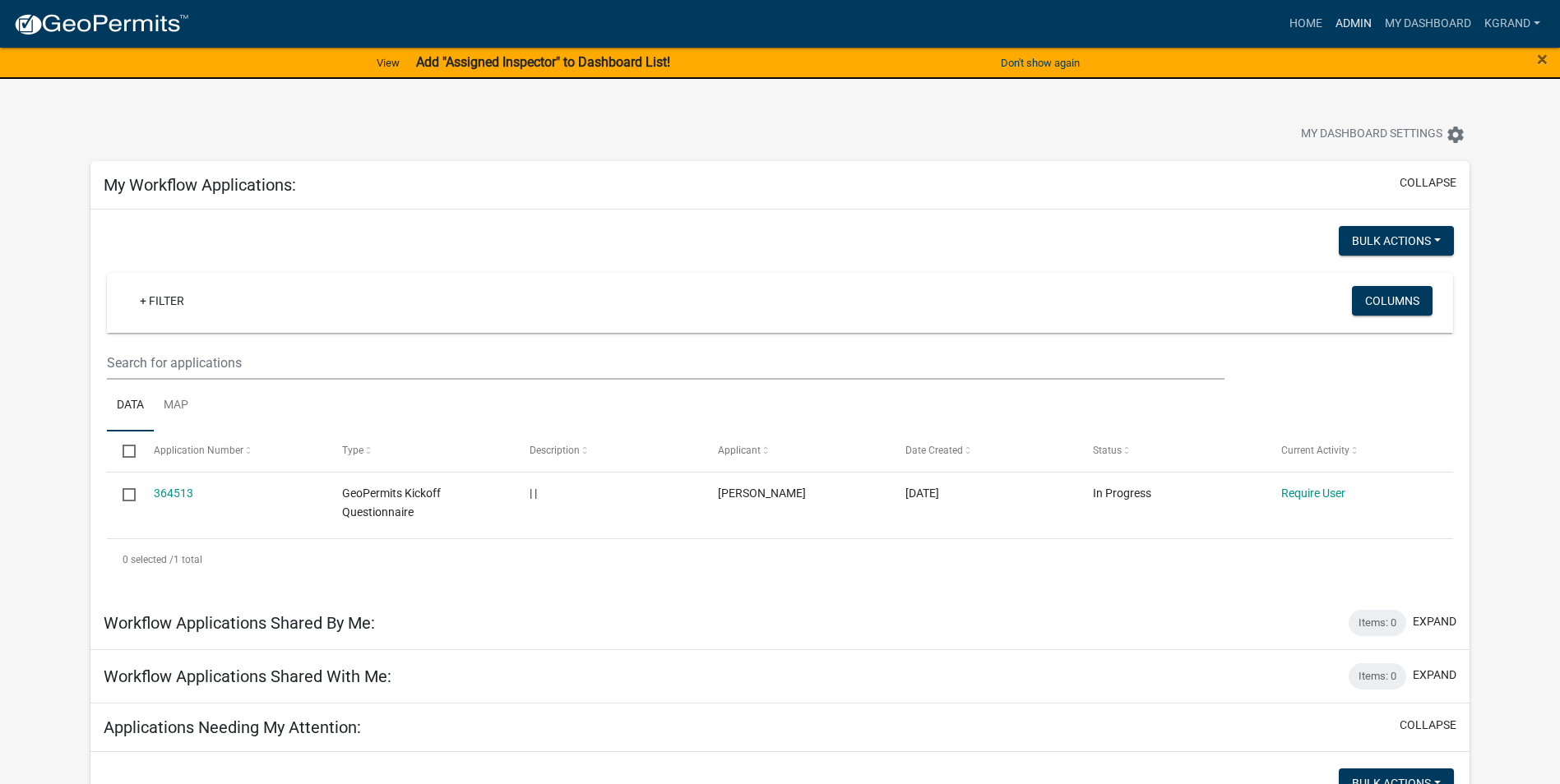
click at [1350, 22] on link "Admin" at bounding box center [1354, 24] width 49 height 31
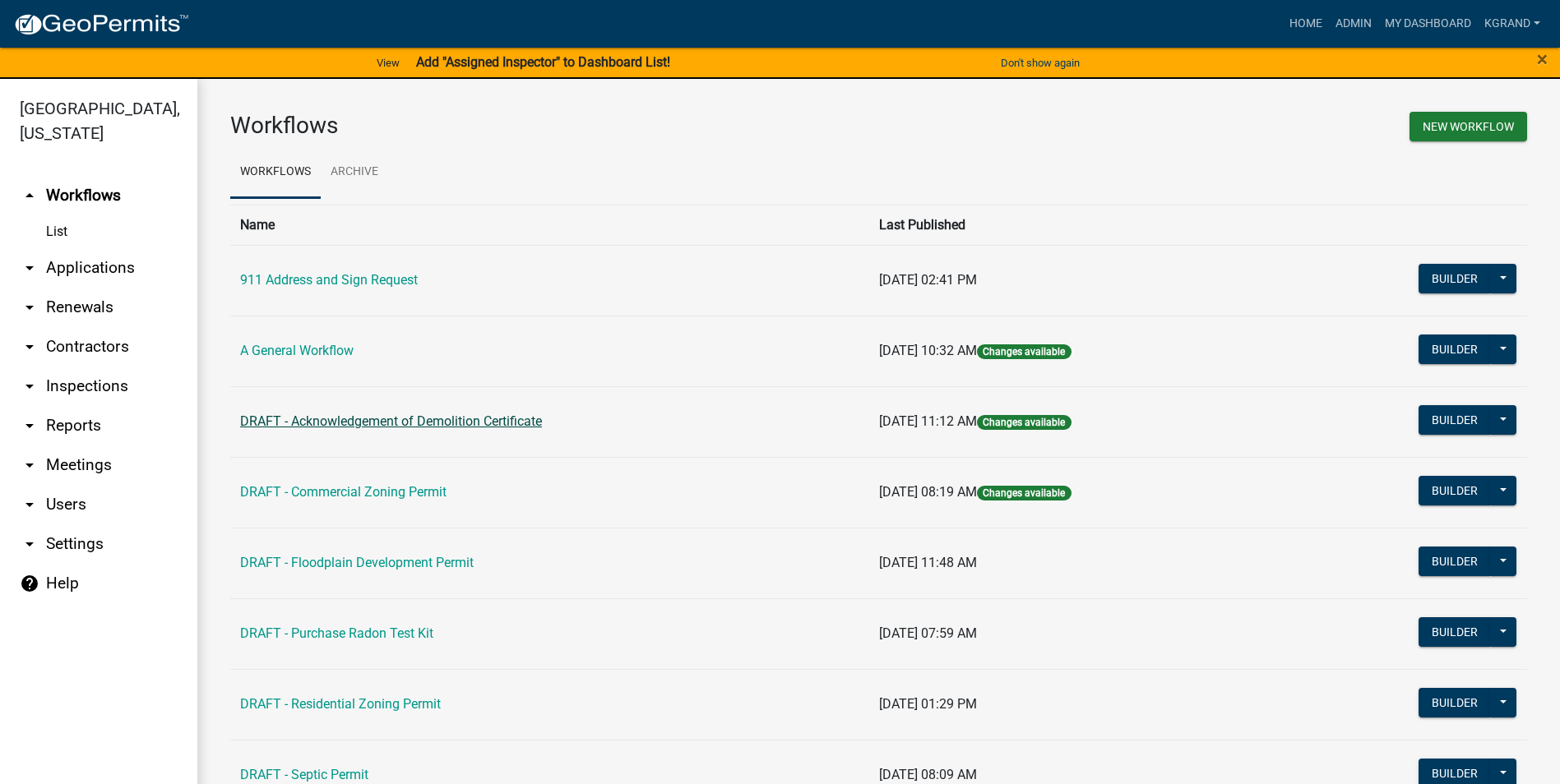
click at [332, 417] on link "DRAFT - Acknowledgement of Demolition Certificate" at bounding box center [391, 421] width 302 height 15
